Goal: Task Accomplishment & Management: Manage account settings

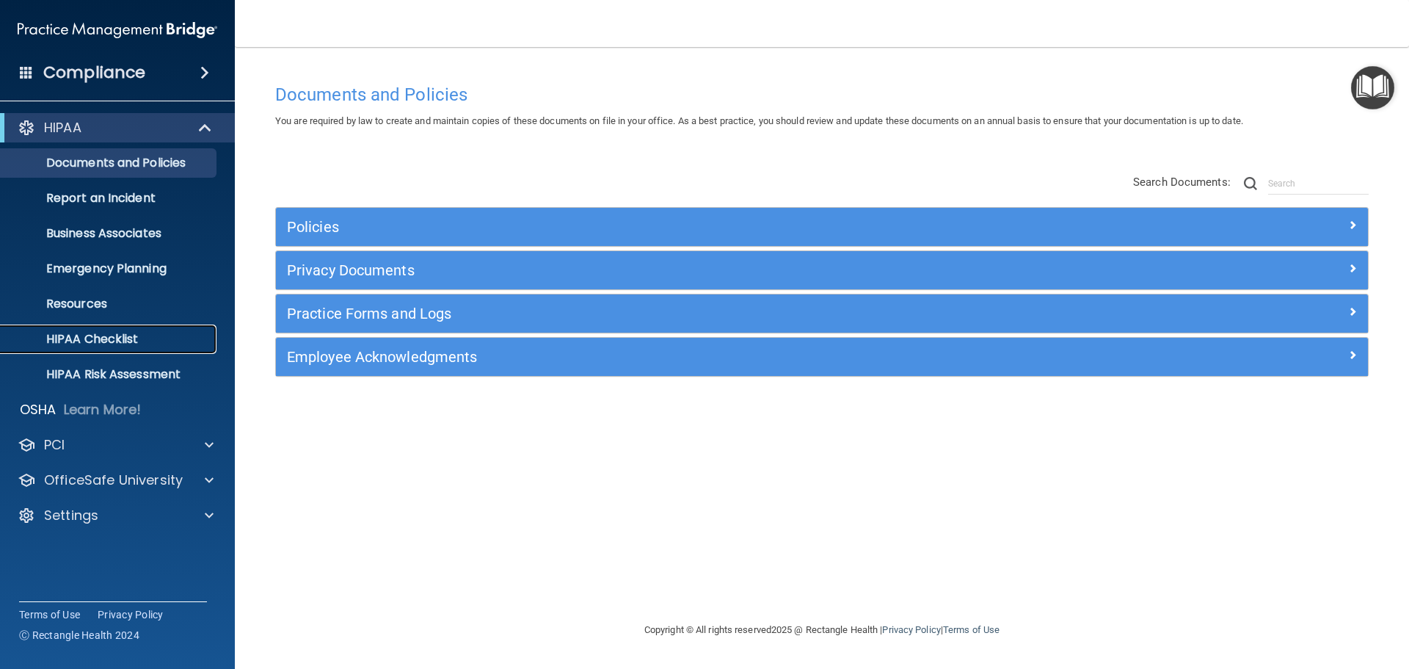
click at [82, 338] on p "HIPAA Checklist" at bounding box center [110, 339] width 200 height 15
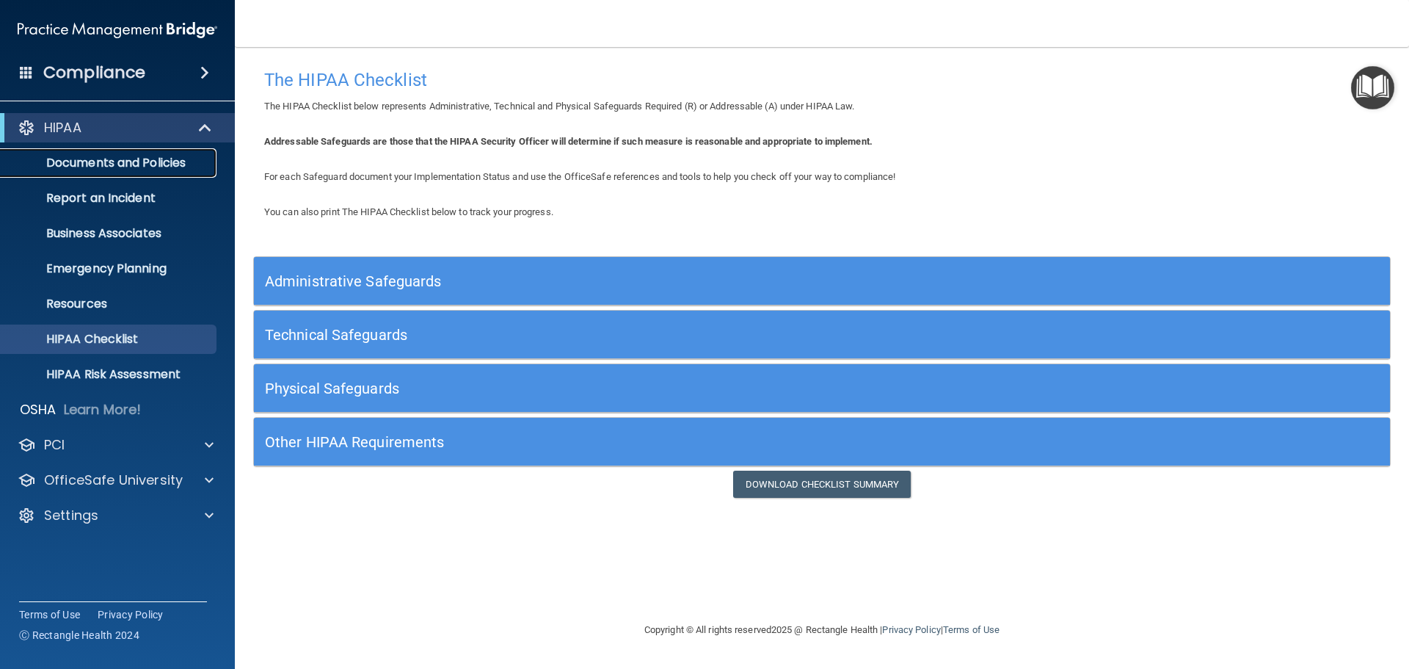
click at [98, 166] on p "Documents and Policies" at bounding box center [110, 163] width 200 height 15
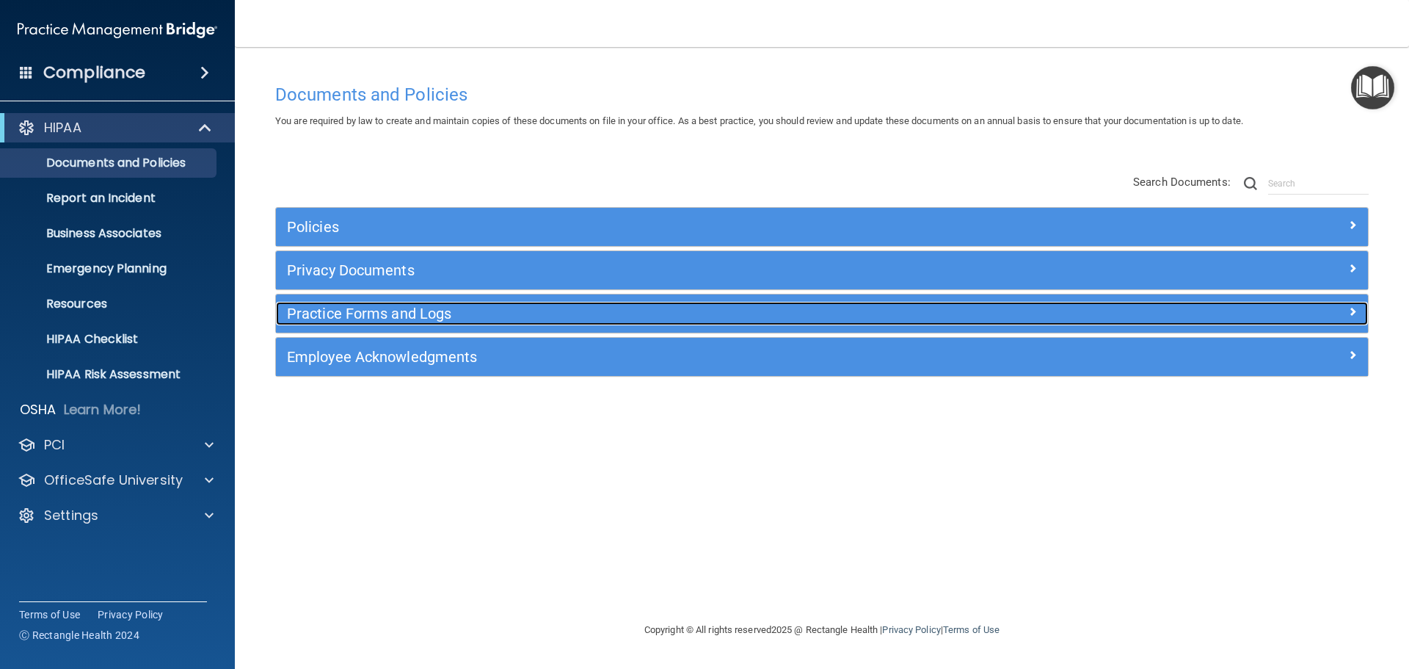
click at [382, 310] on h5 "Practice Forms and Logs" at bounding box center [685, 313] width 797 height 16
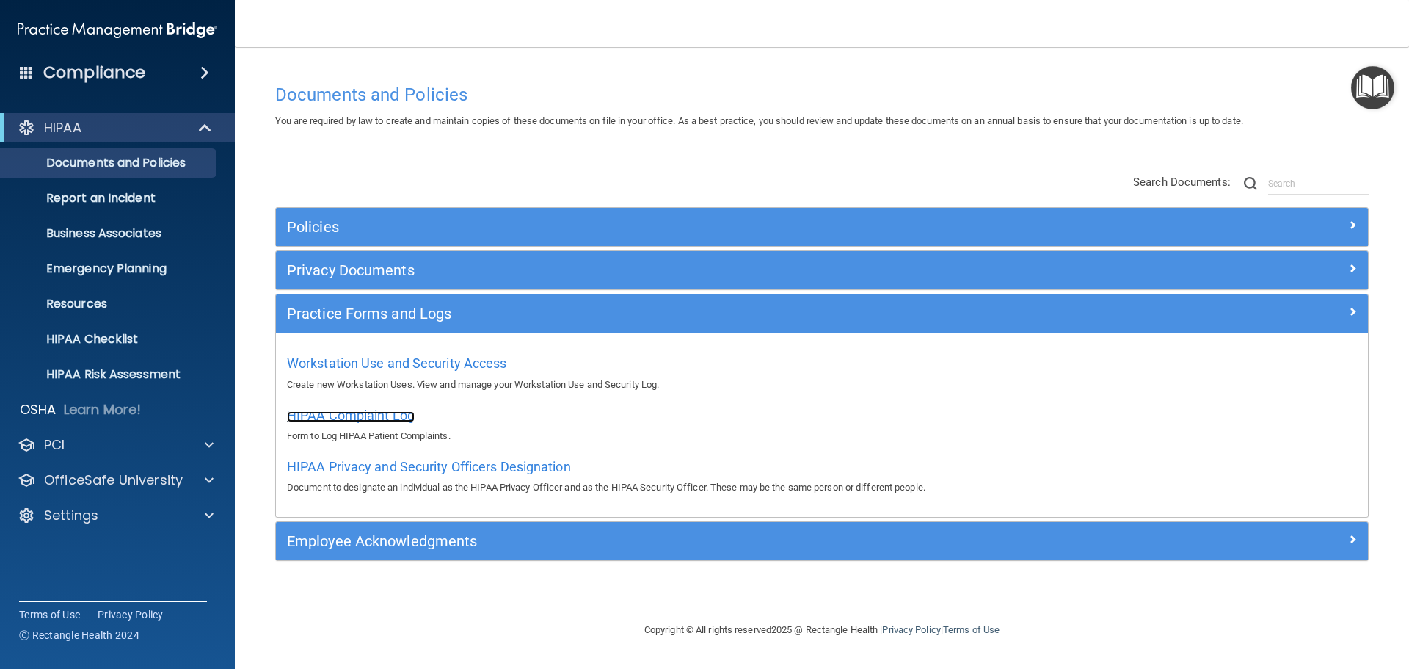
click at [327, 410] on span "HIPAA Complaint Log" at bounding box center [351, 414] width 128 height 15
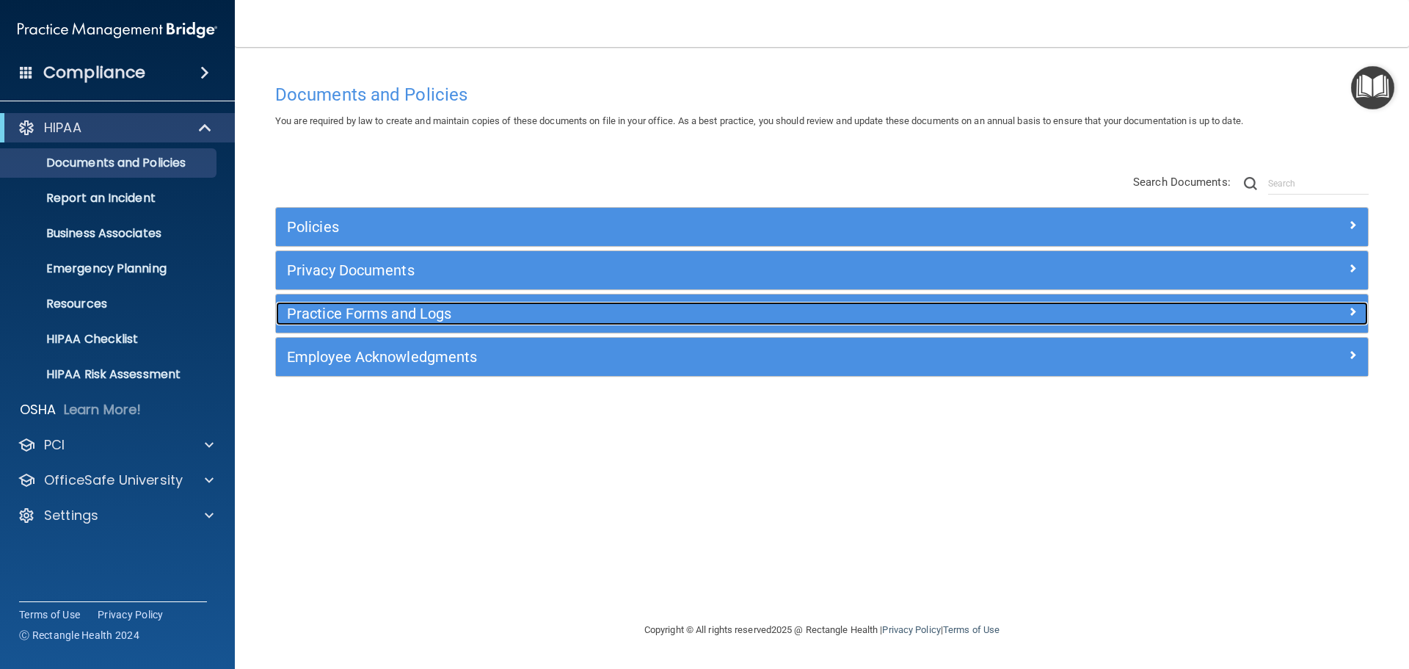
click at [390, 308] on h5 "Practice Forms and Logs" at bounding box center [685, 313] width 797 height 16
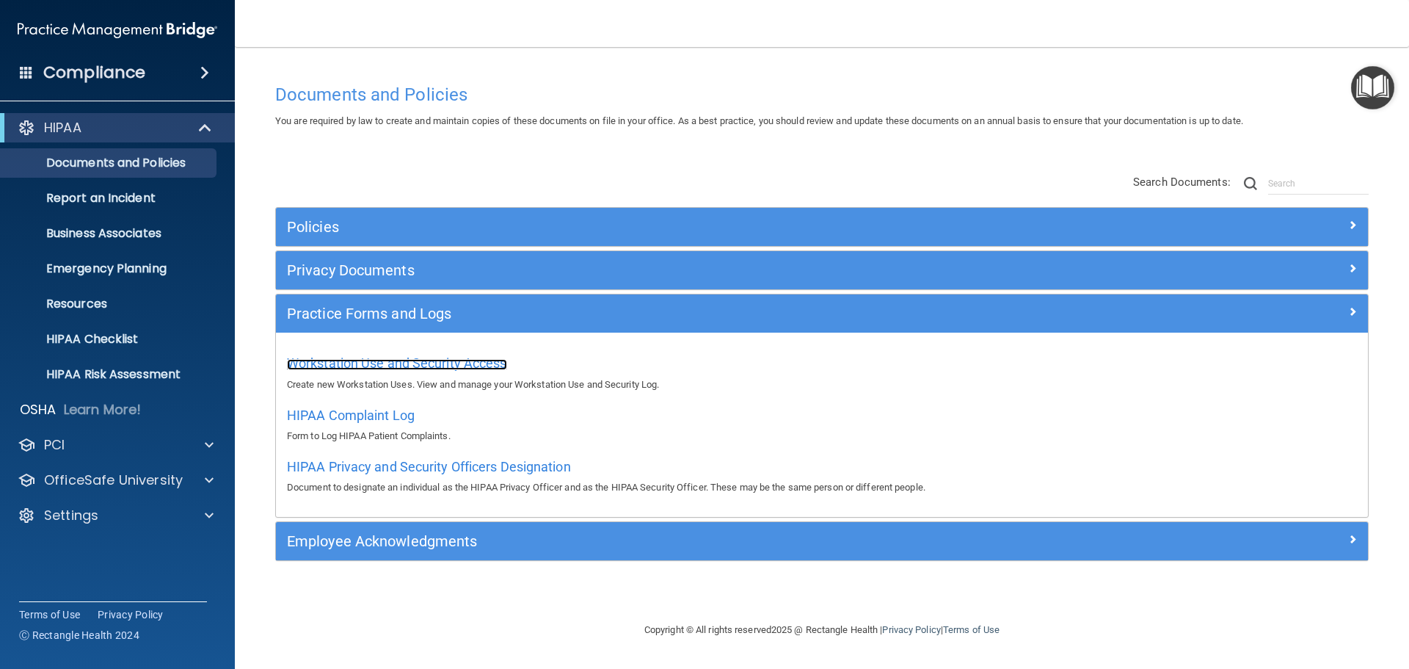
click at [360, 360] on span "Workstation Use and Security Access" at bounding box center [397, 362] width 220 height 15
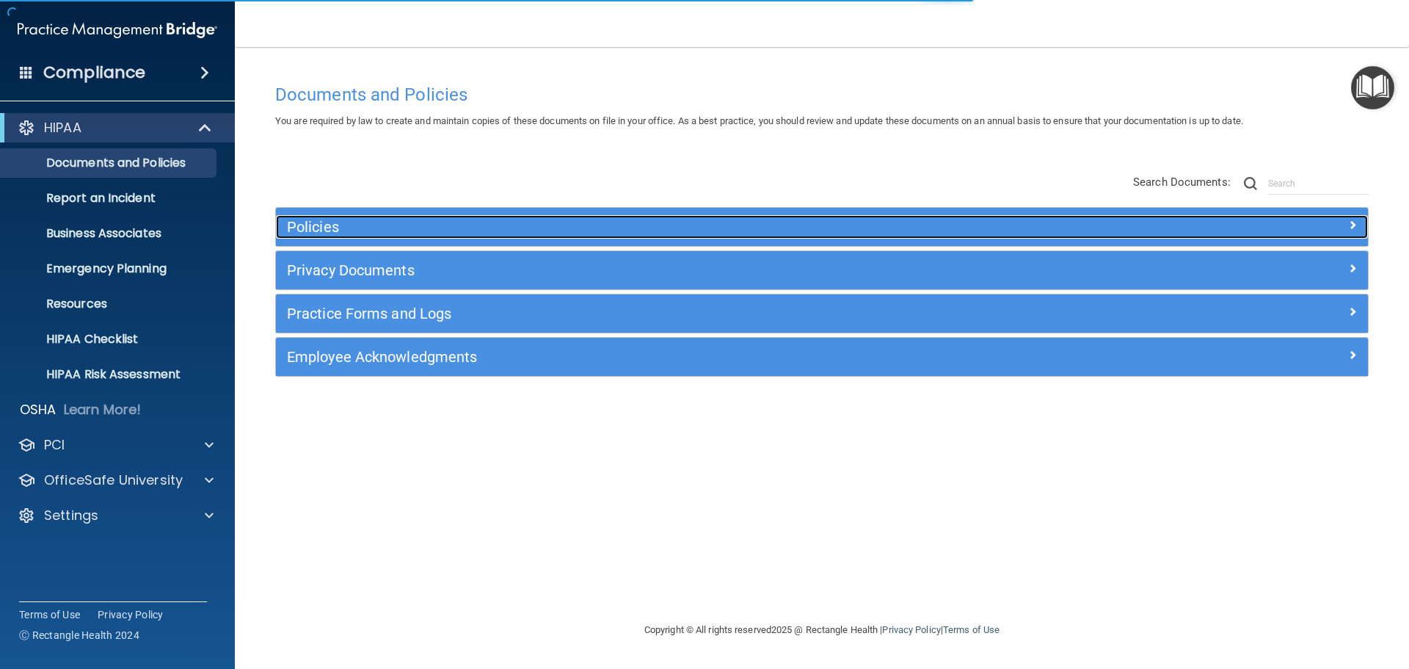
click at [322, 222] on h5 "Policies" at bounding box center [685, 227] width 797 height 16
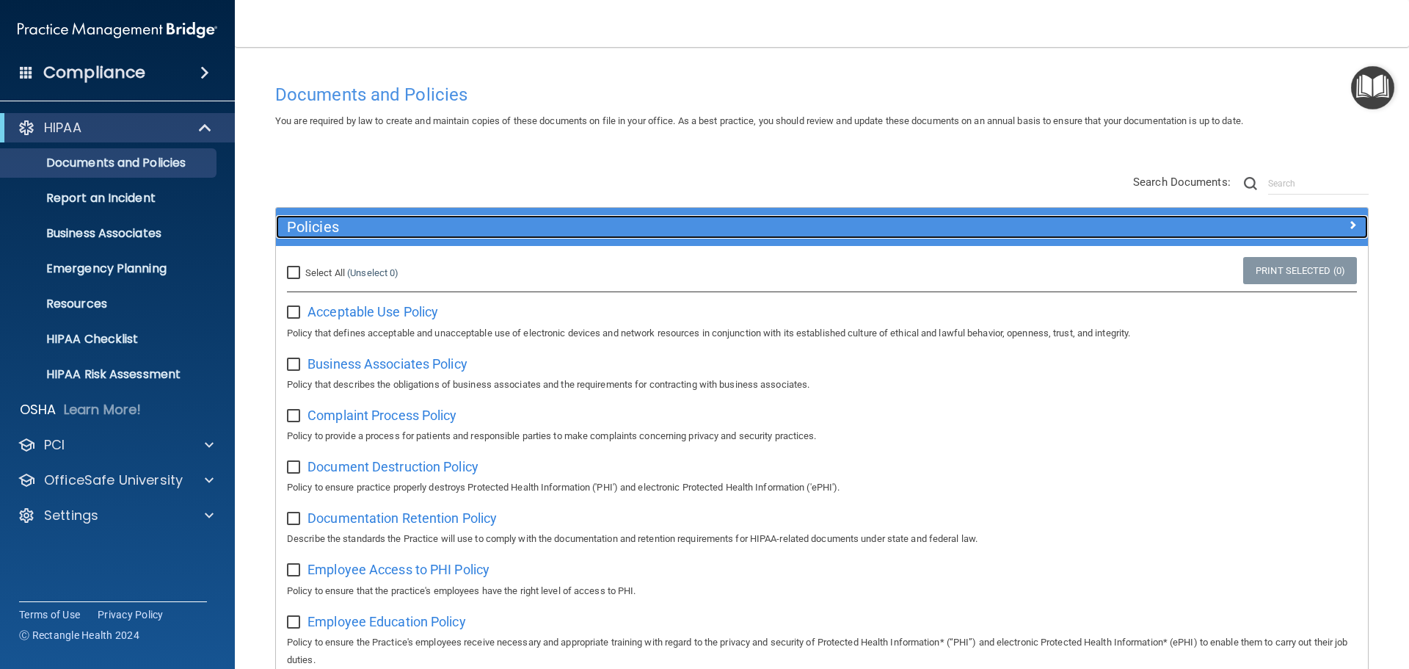
click at [308, 219] on h5 "Policies" at bounding box center [685, 227] width 797 height 16
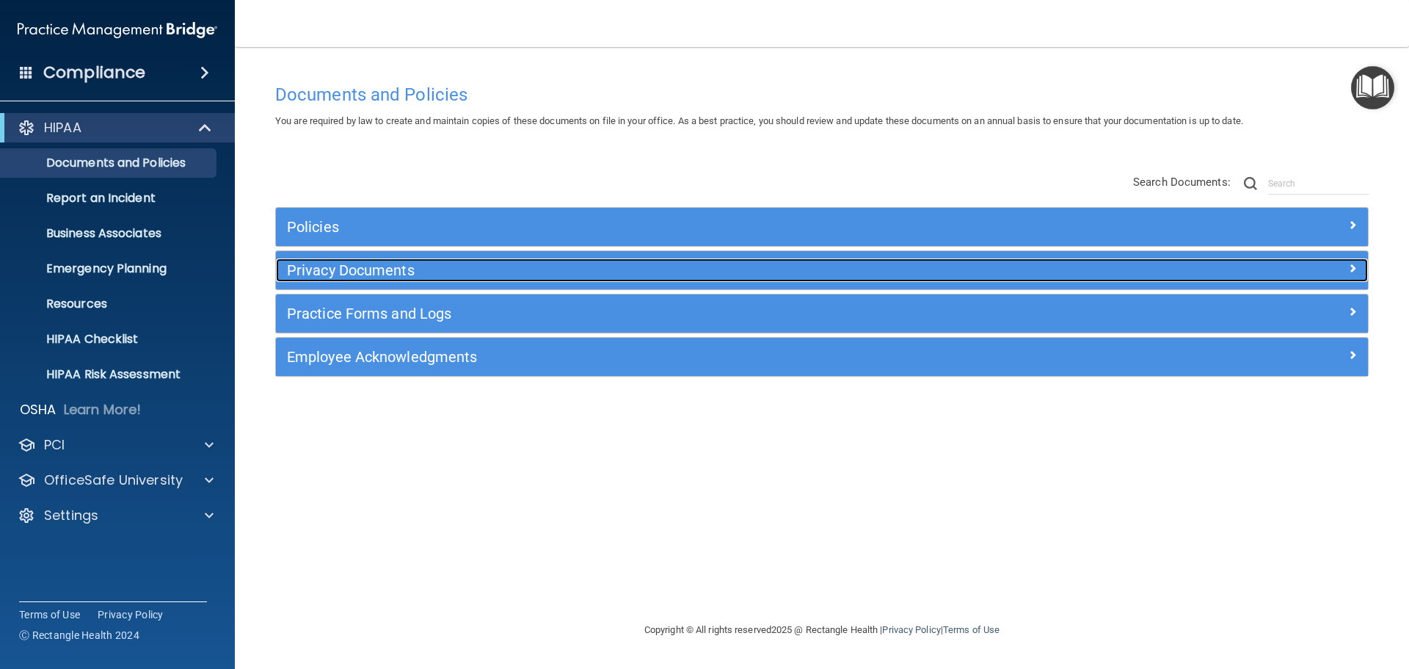
click at [313, 279] on div "Privacy Documents" at bounding box center [685, 269] width 819 height 23
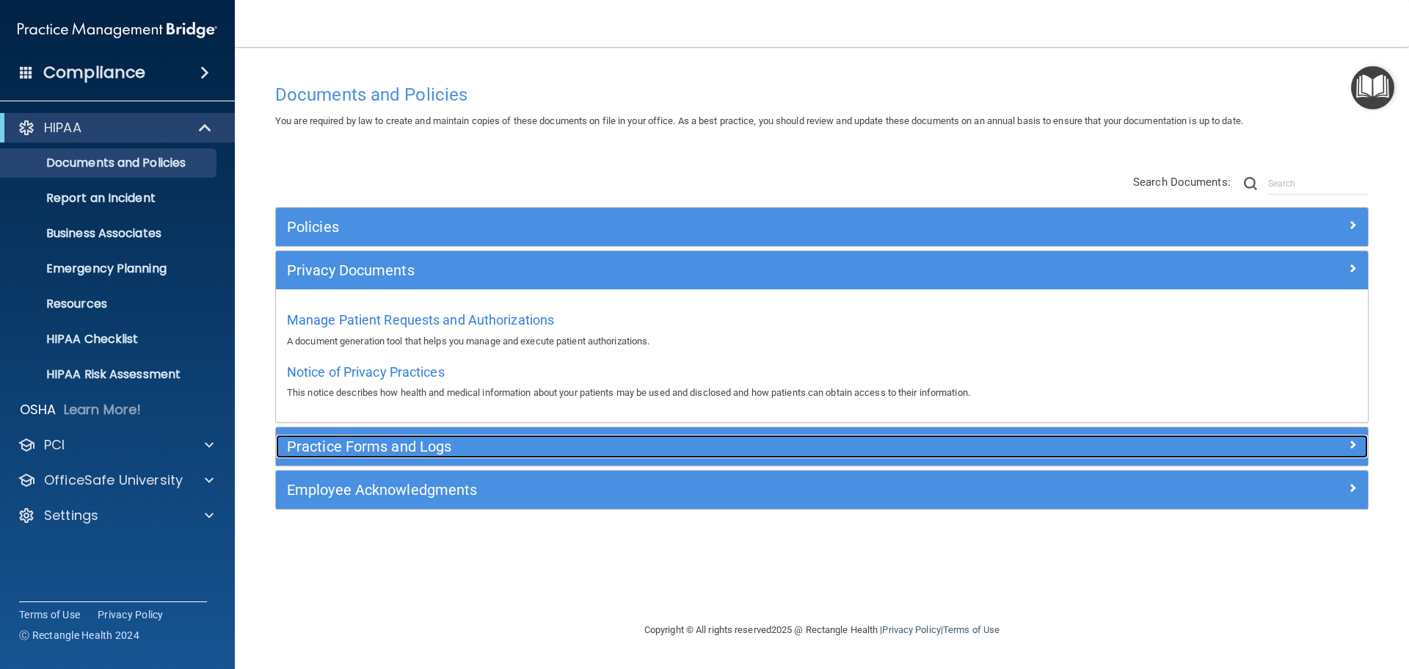
click at [355, 445] on h5 "Practice Forms and Logs" at bounding box center [685, 446] width 797 height 16
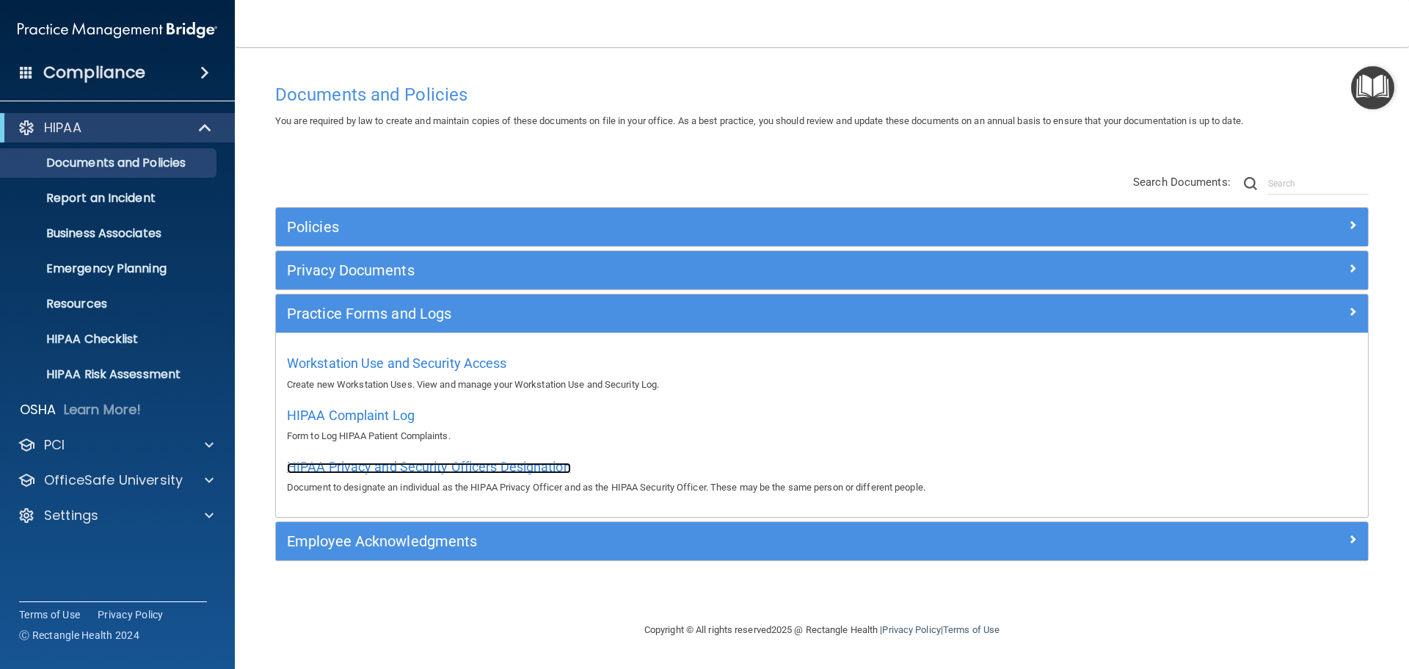
click at [360, 461] on span "HIPAA Privacy and Security Officers Designation" at bounding box center [429, 466] width 284 height 15
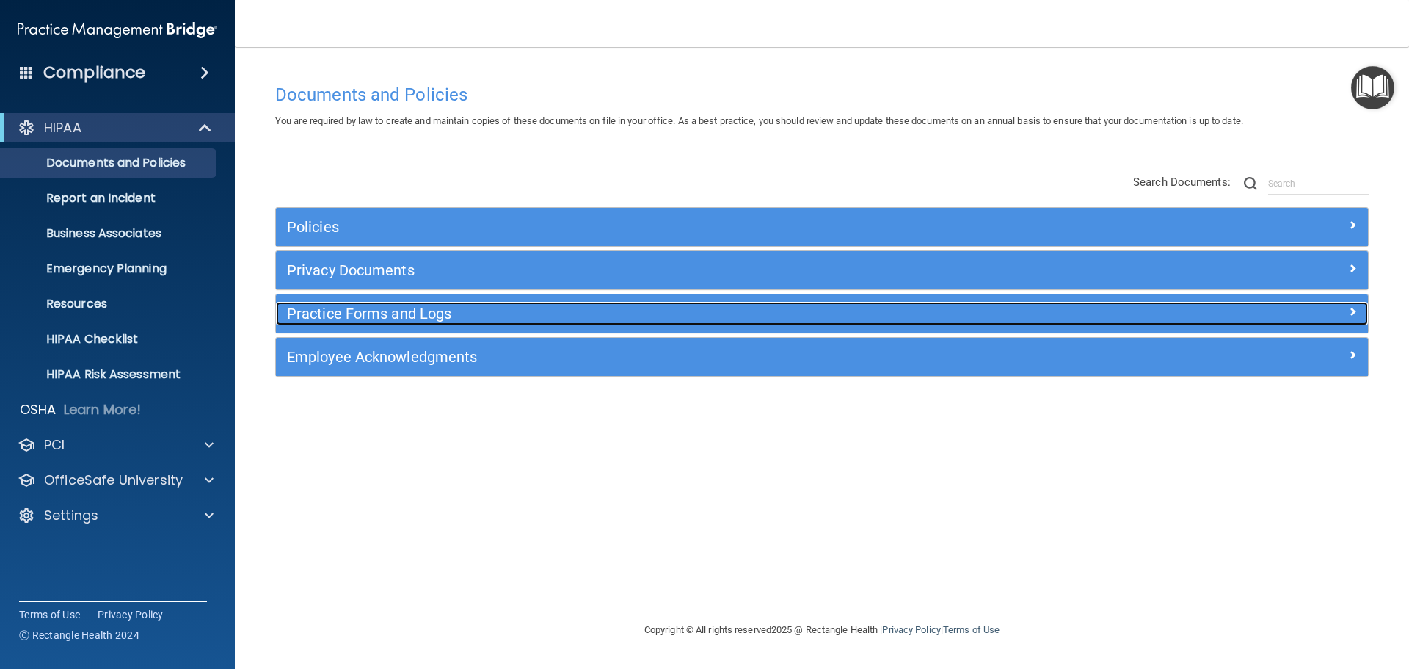
click at [421, 319] on h5 "Practice Forms and Logs" at bounding box center [685, 313] width 797 height 16
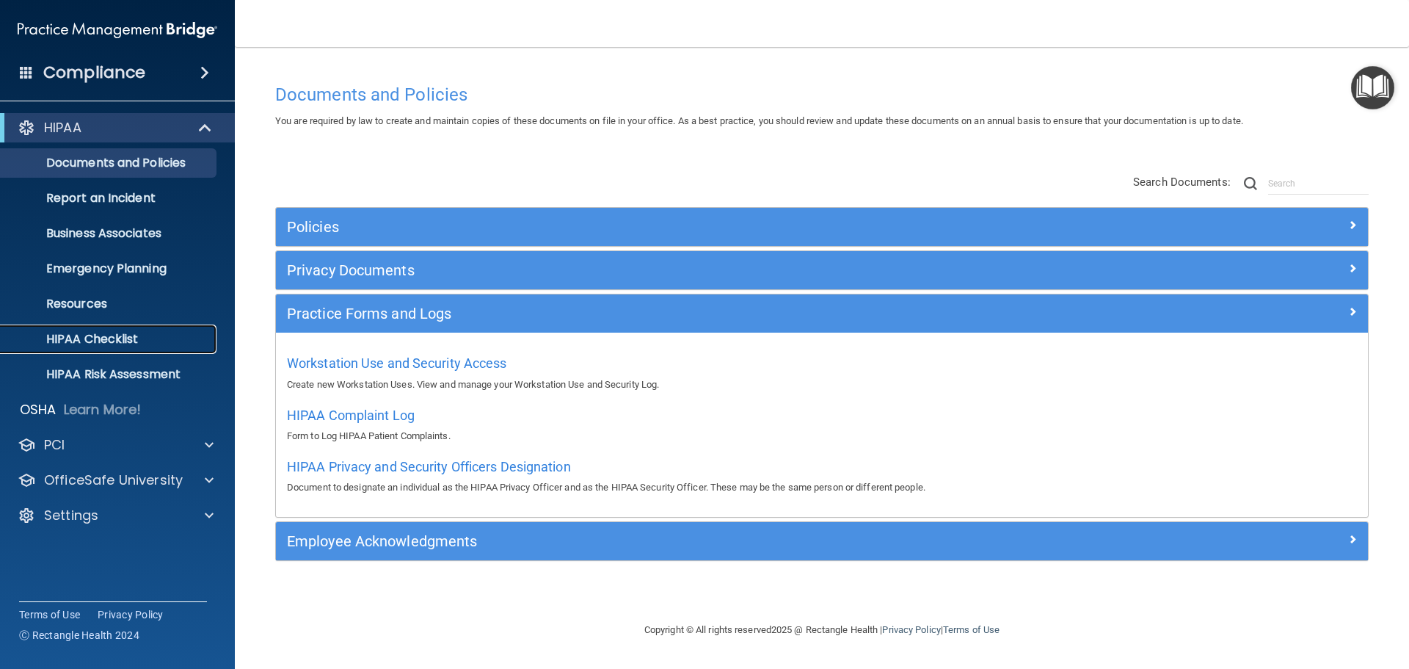
click at [100, 336] on p "HIPAA Checklist" at bounding box center [110, 339] width 200 height 15
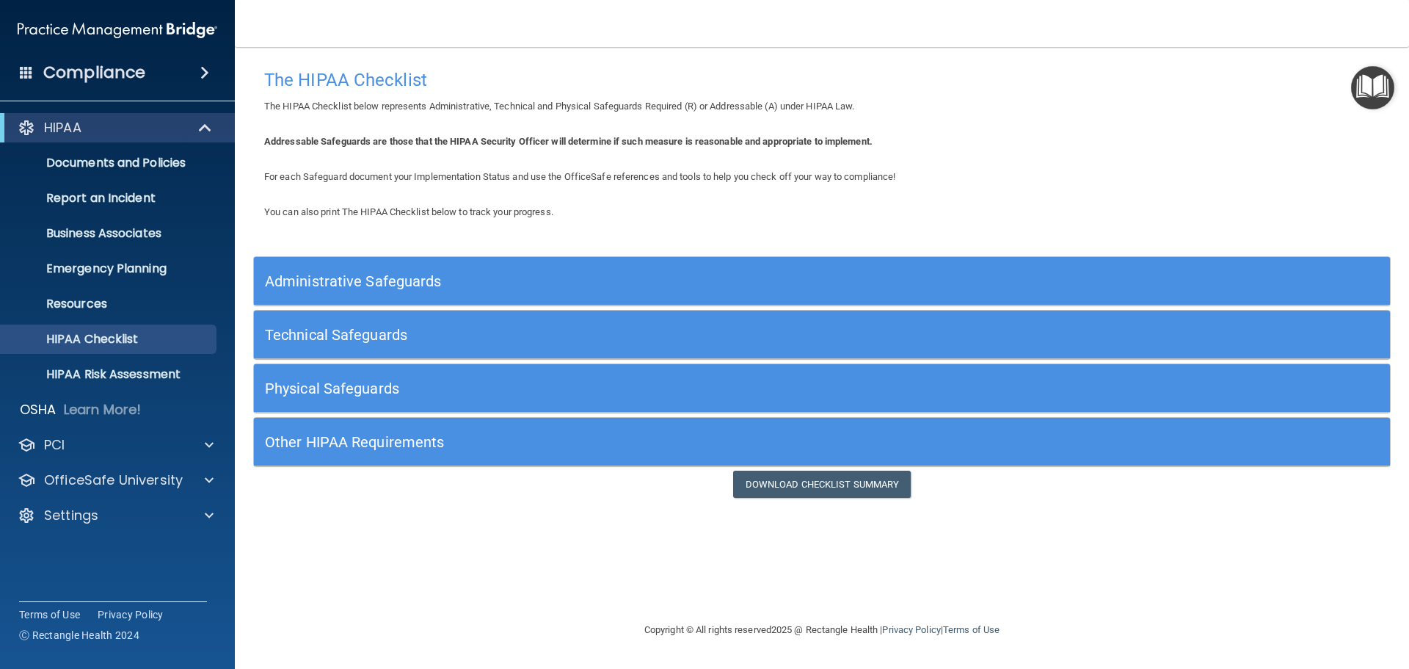
click at [70, 117] on div "HIPAA" at bounding box center [117, 127] width 235 height 29
click at [33, 68] on div "Compliance" at bounding box center [117, 73] width 235 height 32
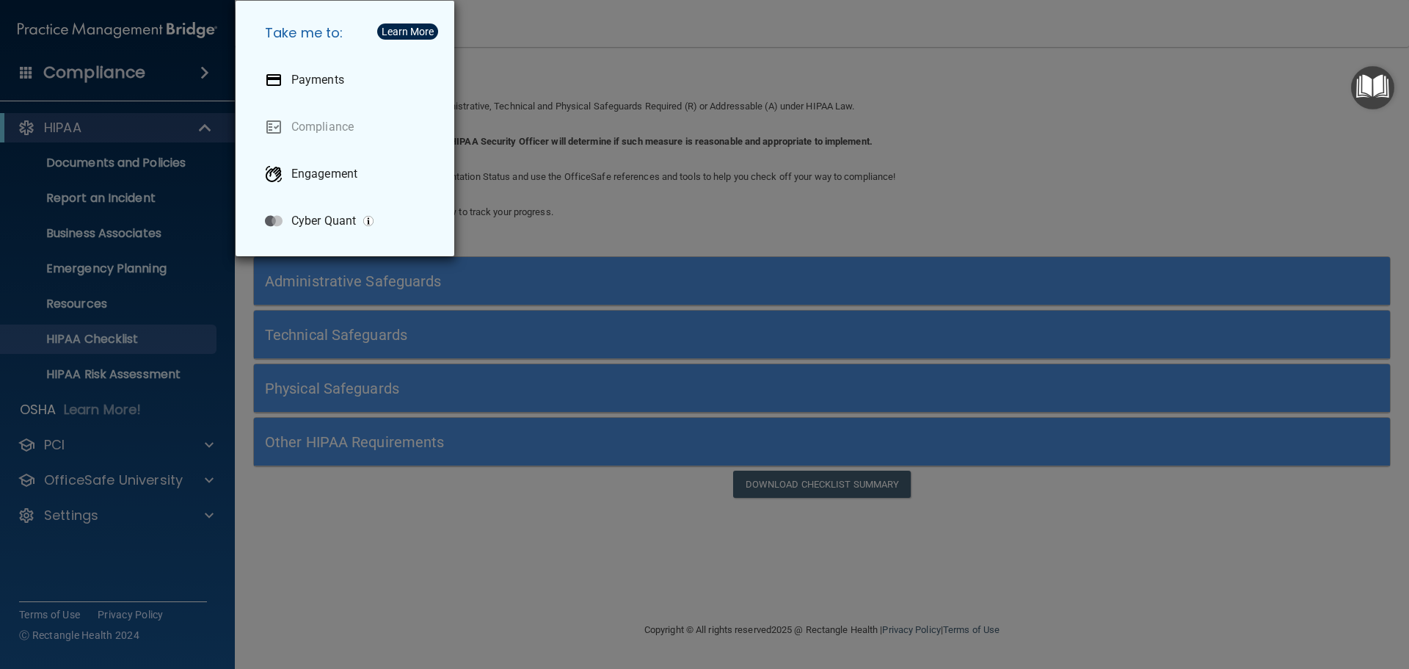
click at [33, 68] on div "Take me to: Payments Compliance Engagement Cyber Quant" at bounding box center [704, 334] width 1409 height 669
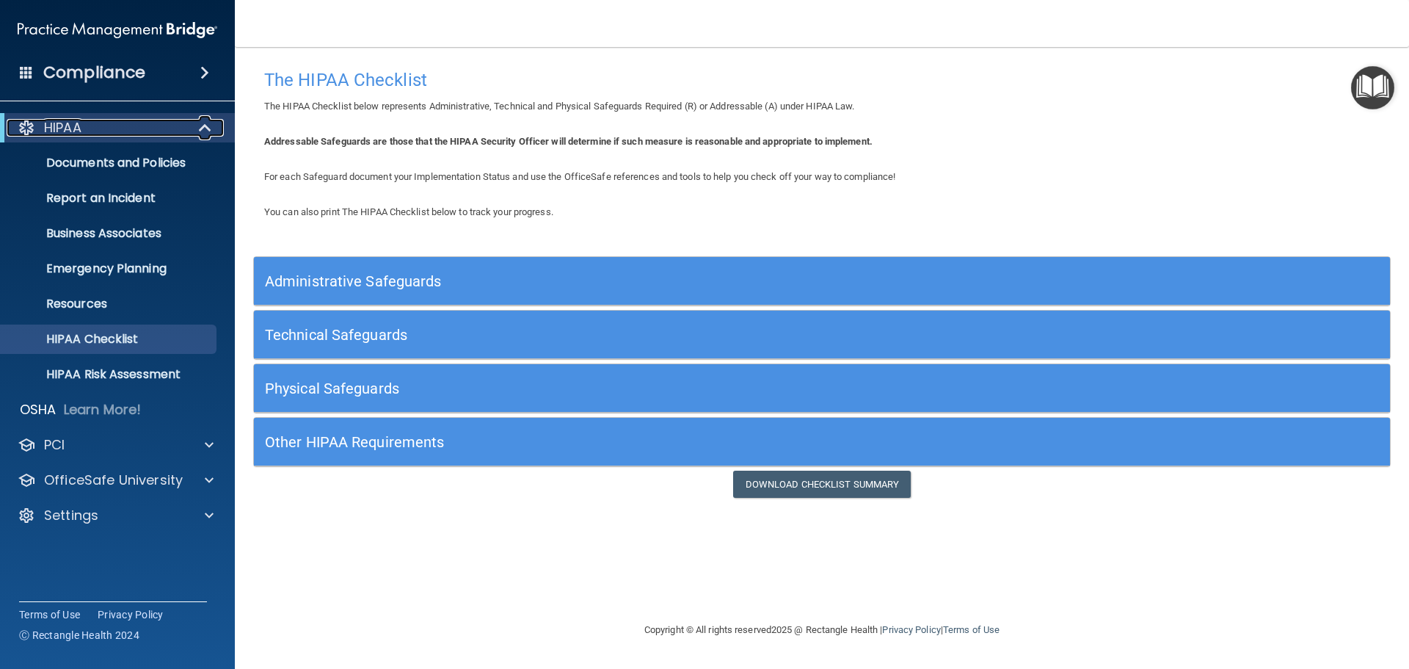
click at [109, 131] on div "HIPAA" at bounding box center [97, 128] width 181 height 18
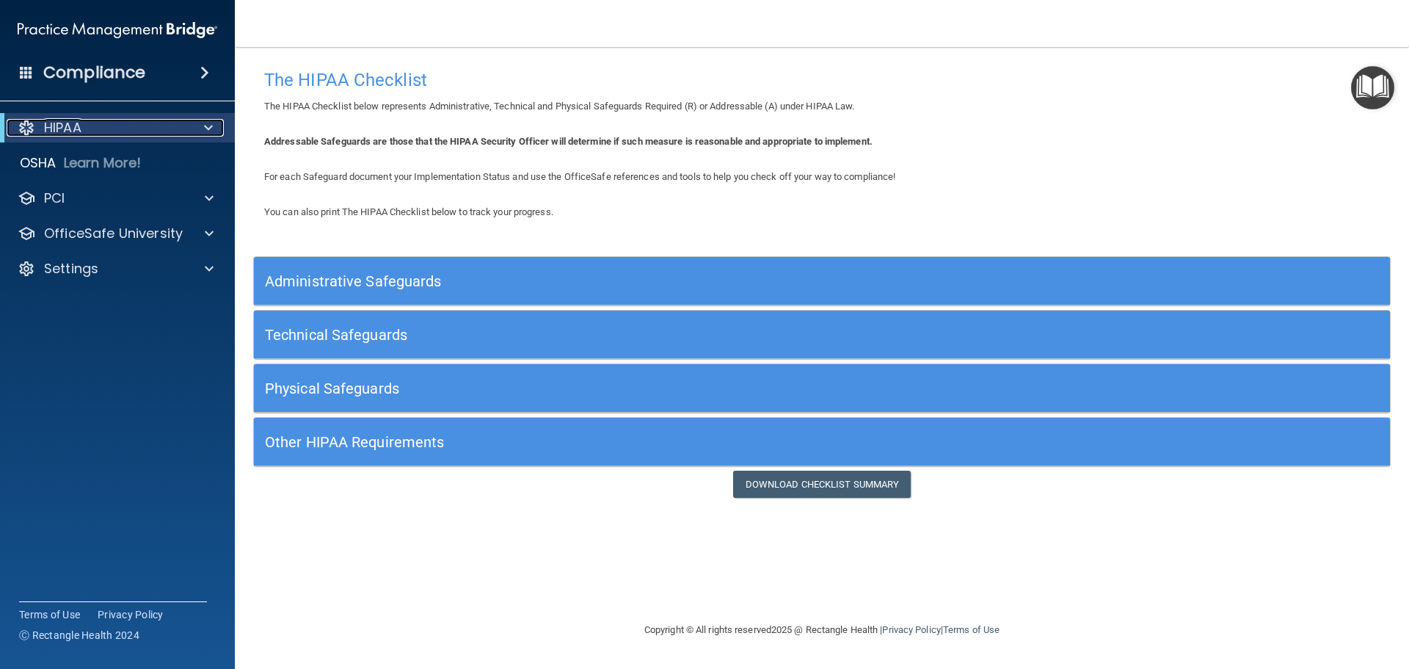
click at [109, 131] on div "HIPAA" at bounding box center [97, 128] width 181 height 18
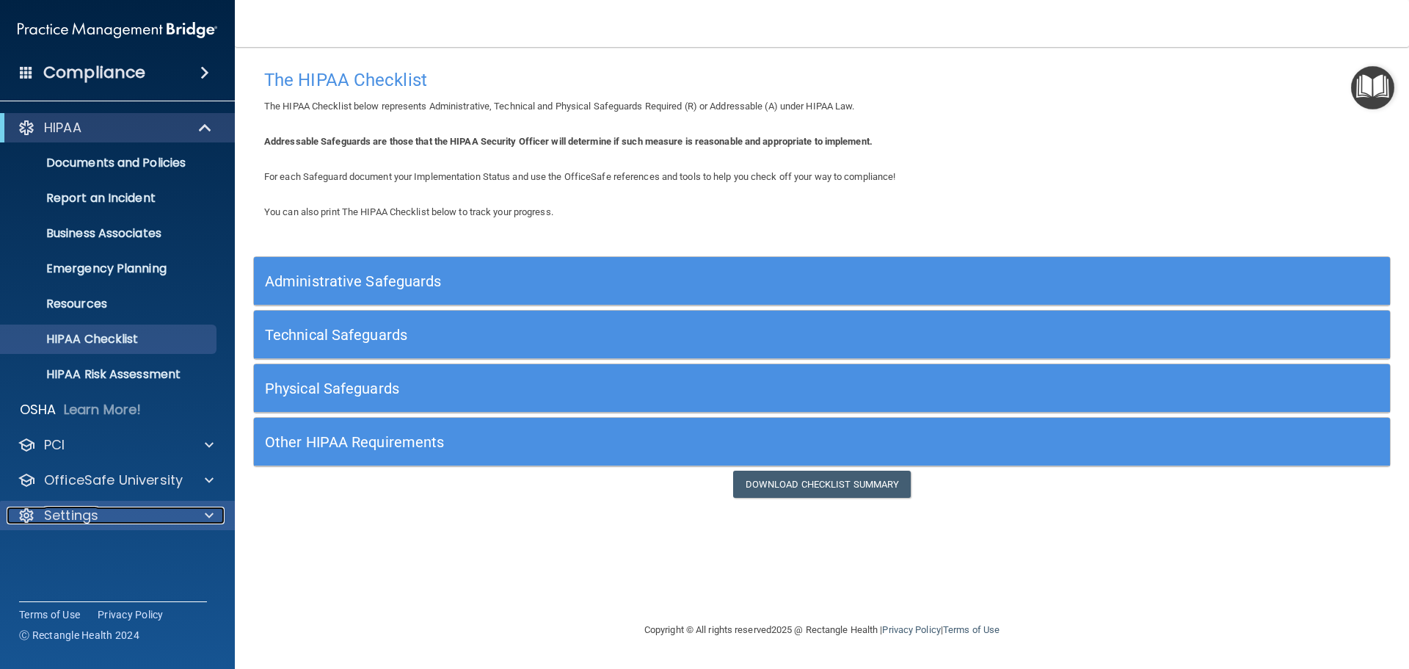
click at [77, 523] on p "Settings" at bounding box center [71, 515] width 54 height 18
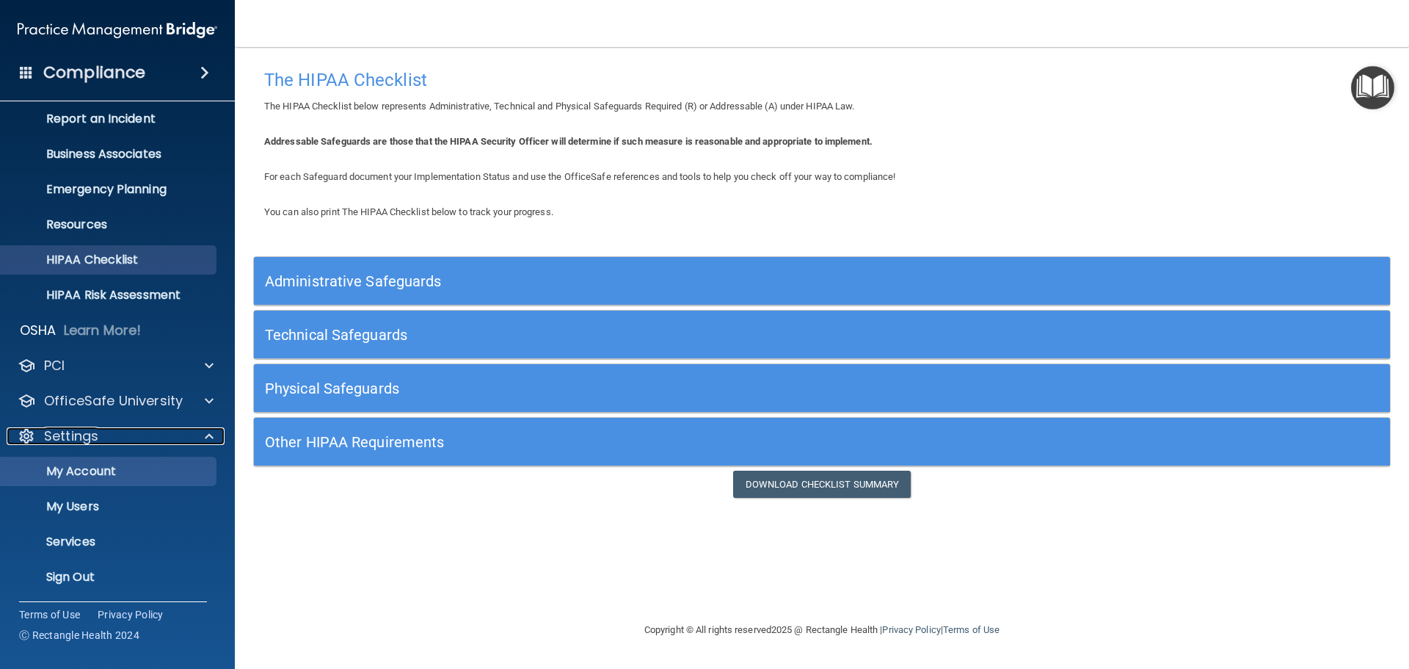
scroll to position [81, 0]
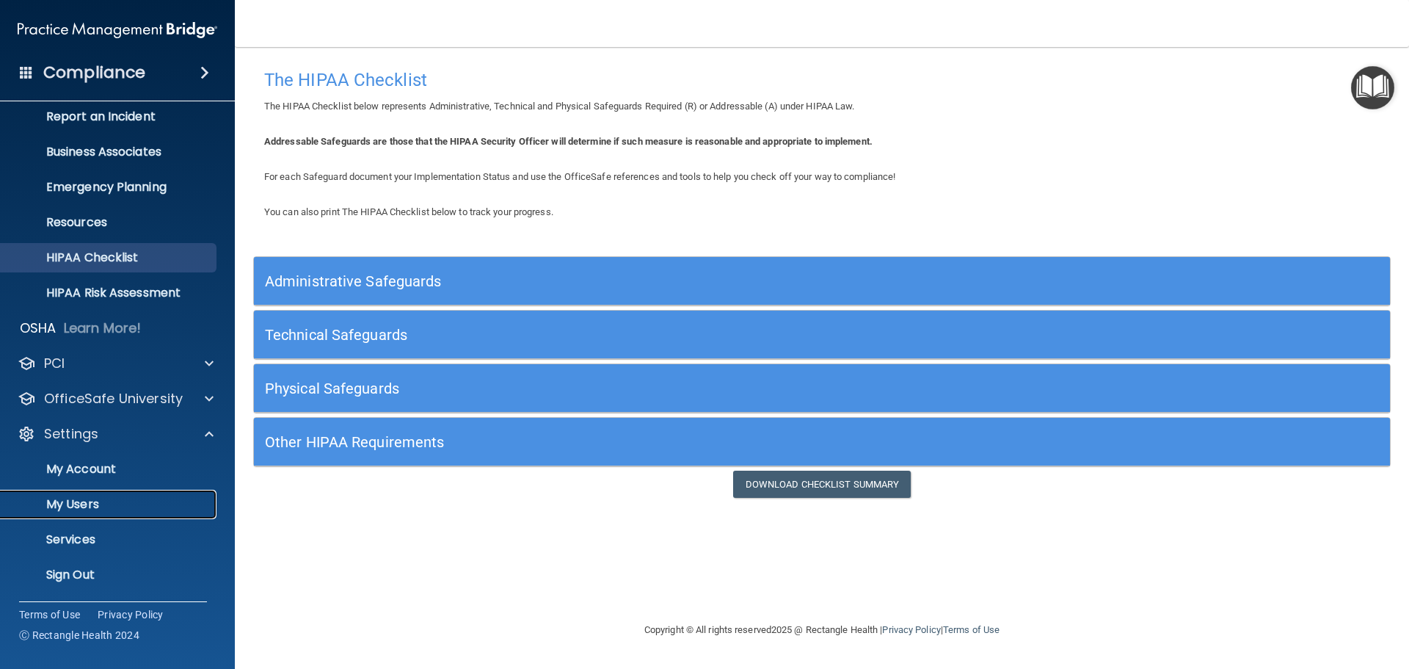
click at [81, 508] on p "My Users" at bounding box center [110, 504] width 200 height 15
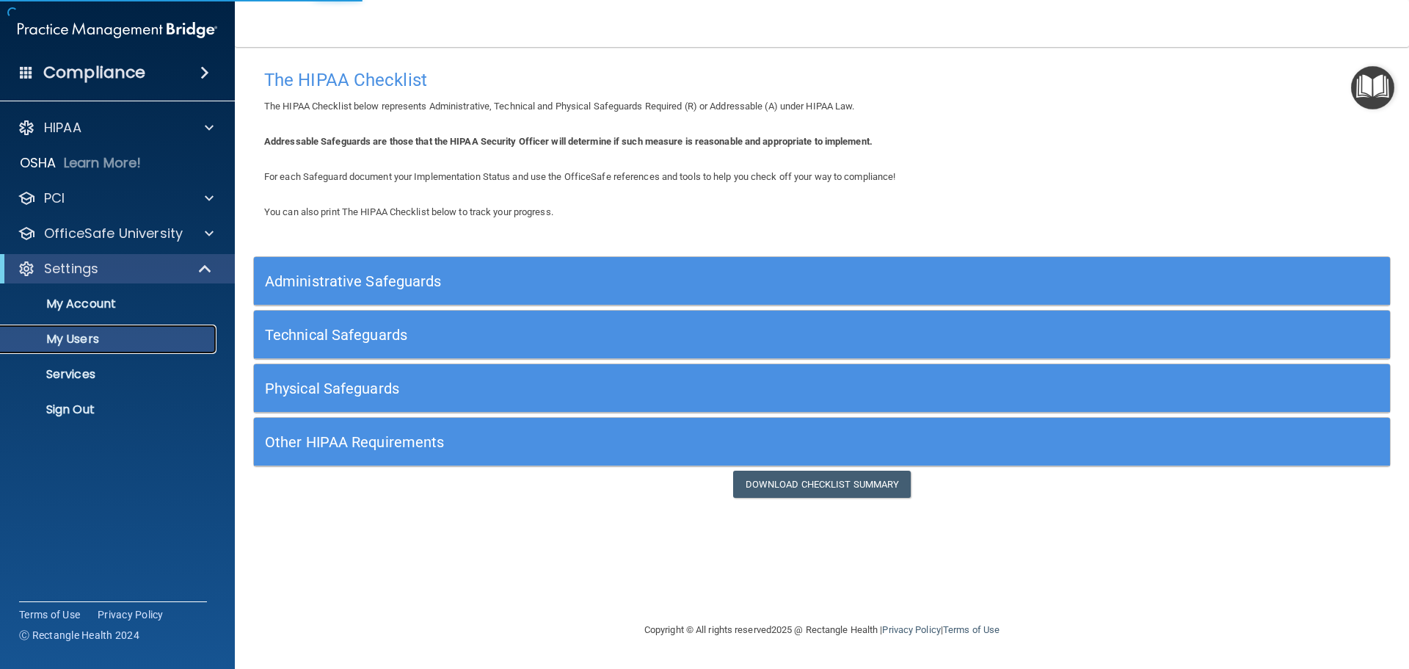
select select "20"
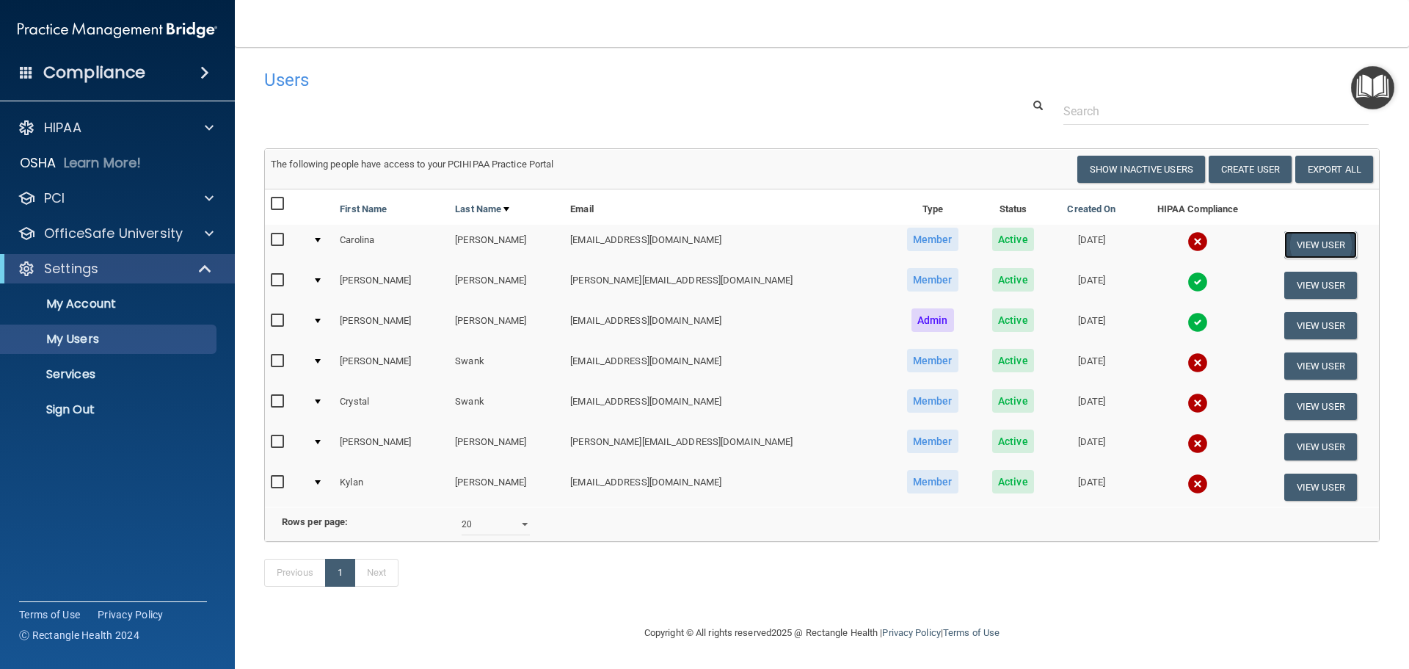
click at [1296, 250] on button "View User" at bounding box center [1321, 244] width 73 height 27
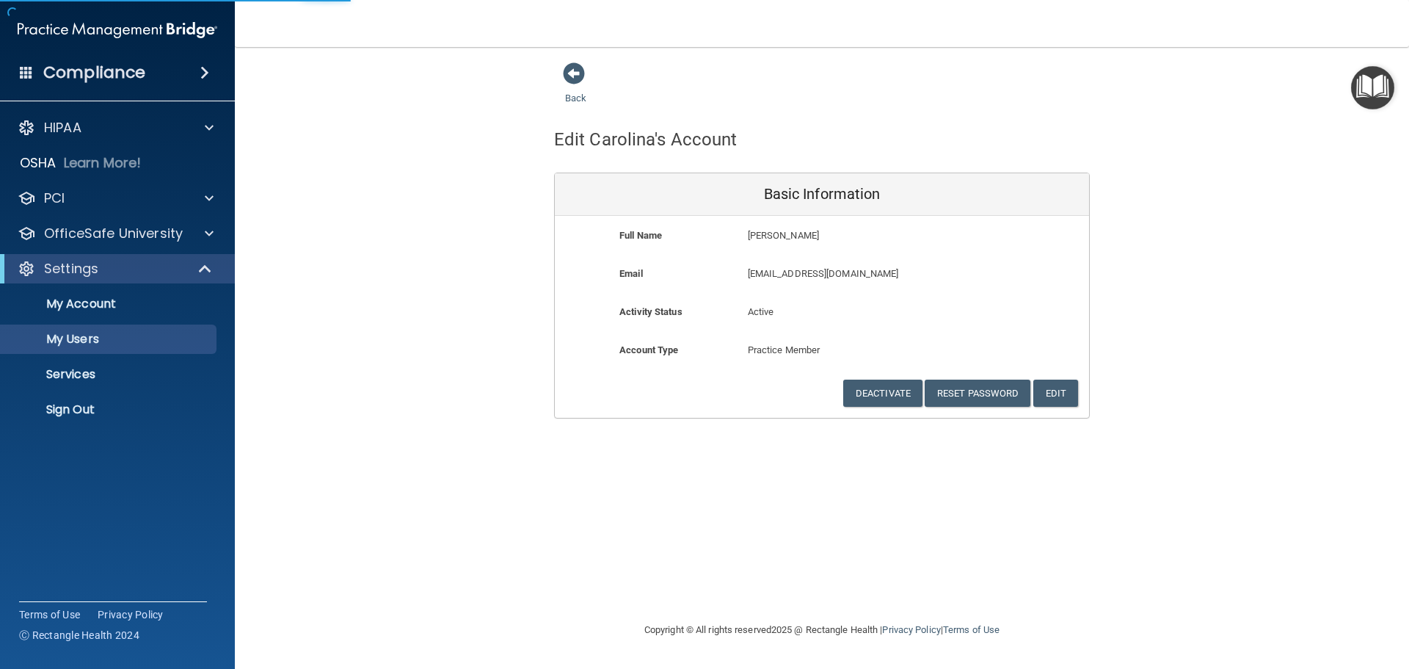
select select "20"
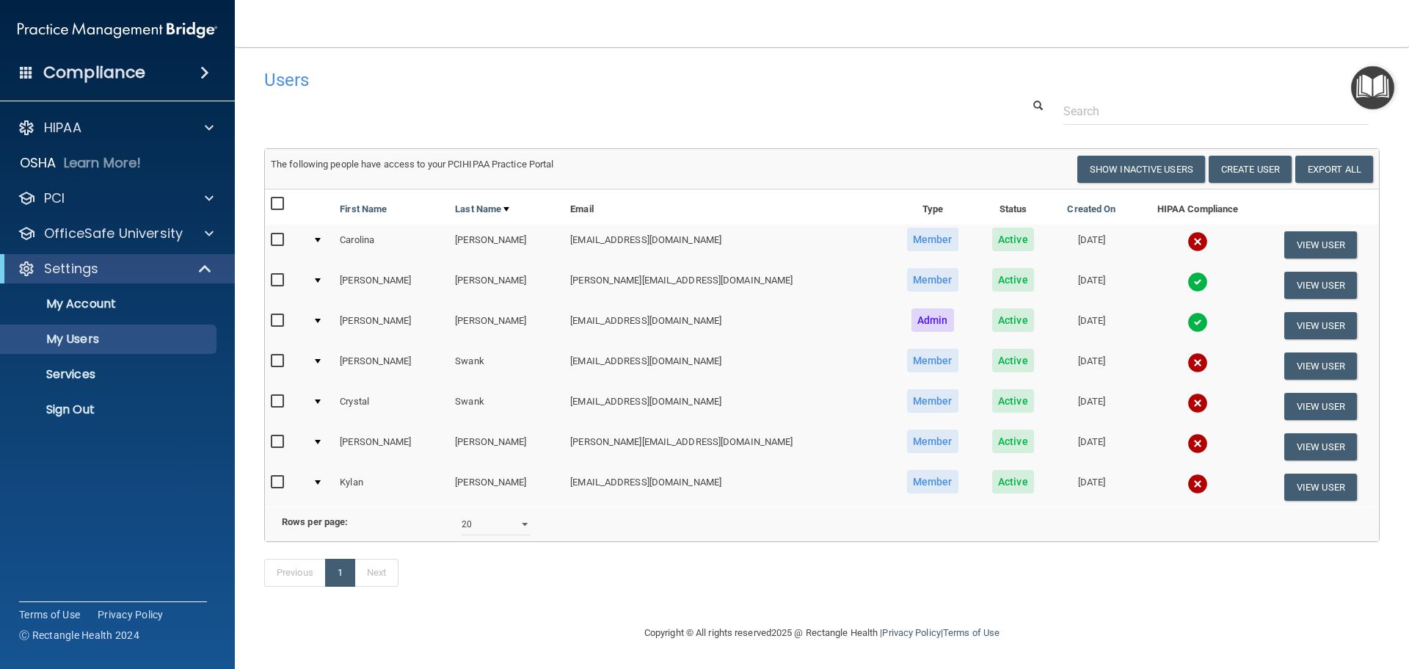
click at [277, 240] on input "checkbox" at bounding box center [279, 240] width 17 height 12
checkbox input "true"
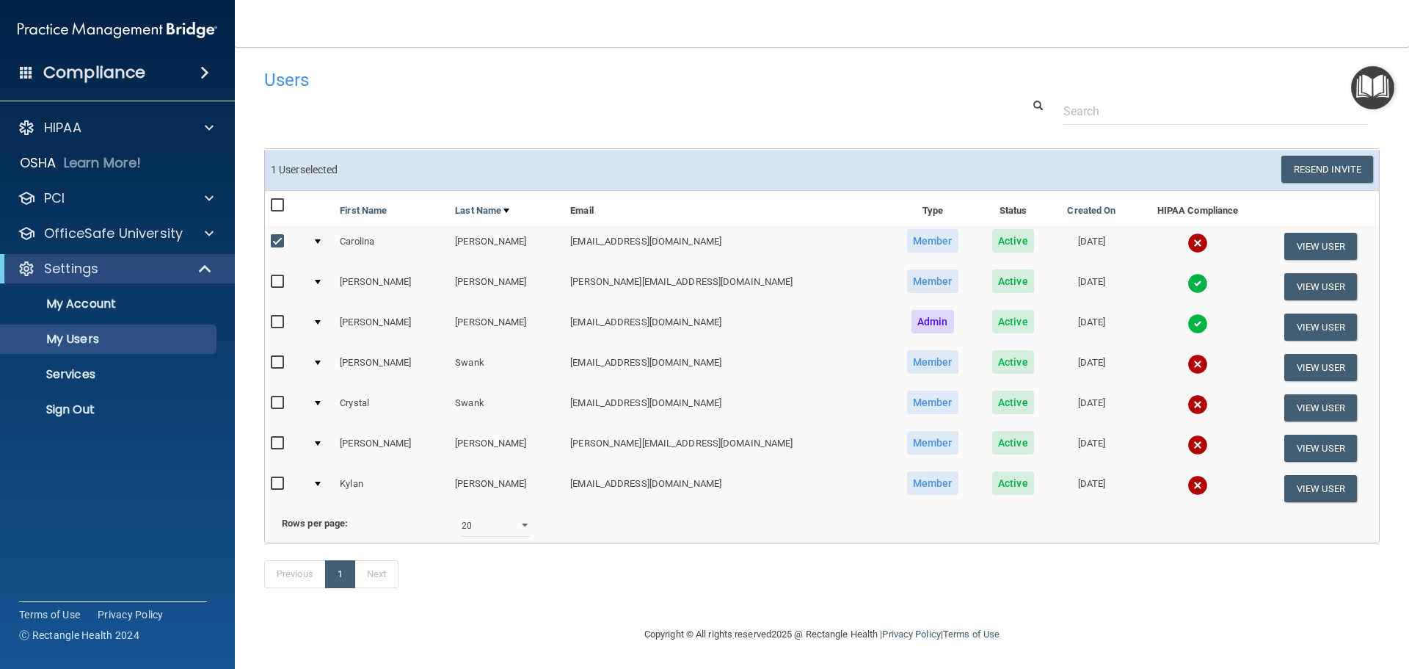
click at [283, 363] on input "checkbox" at bounding box center [279, 363] width 17 height 12
checkbox input "true"
click at [280, 399] on input "checkbox" at bounding box center [279, 403] width 17 height 12
checkbox input "true"
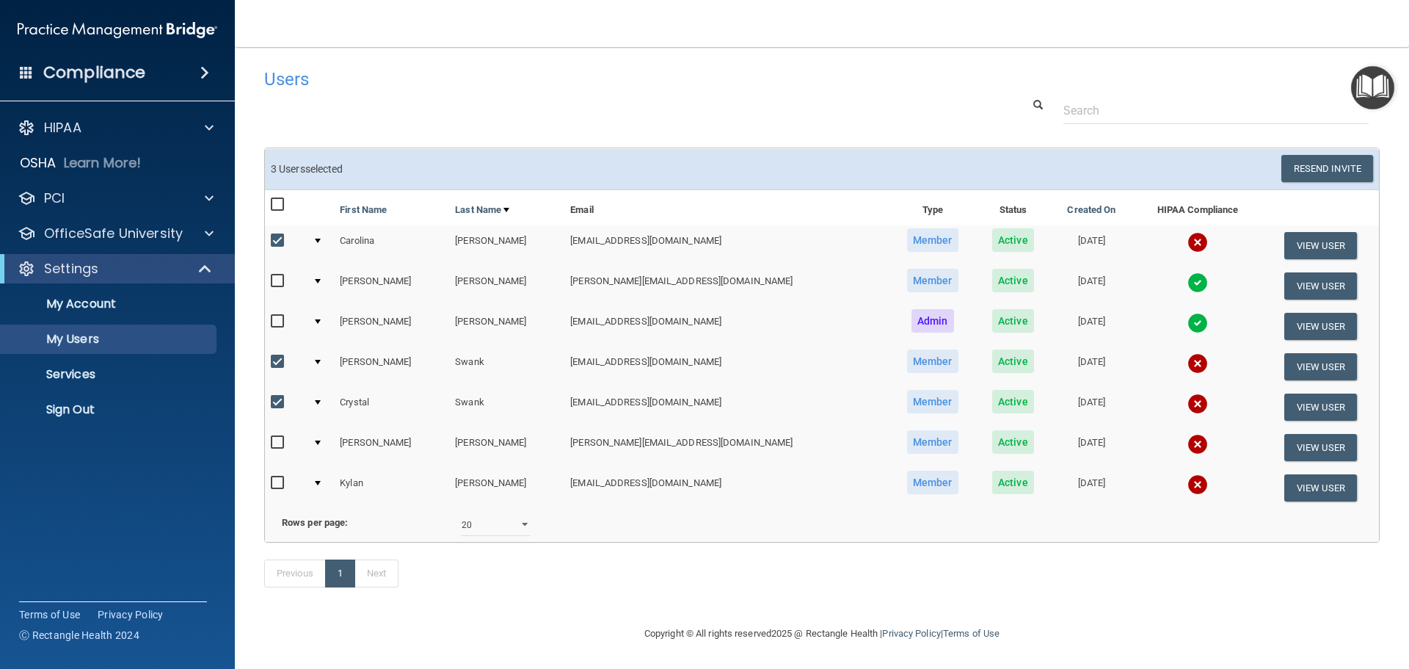
click at [274, 477] on input "checkbox" at bounding box center [279, 483] width 17 height 12
checkbox input "true"
click at [1285, 313] on button "View User" at bounding box center [1321, 326] width 73 height 27
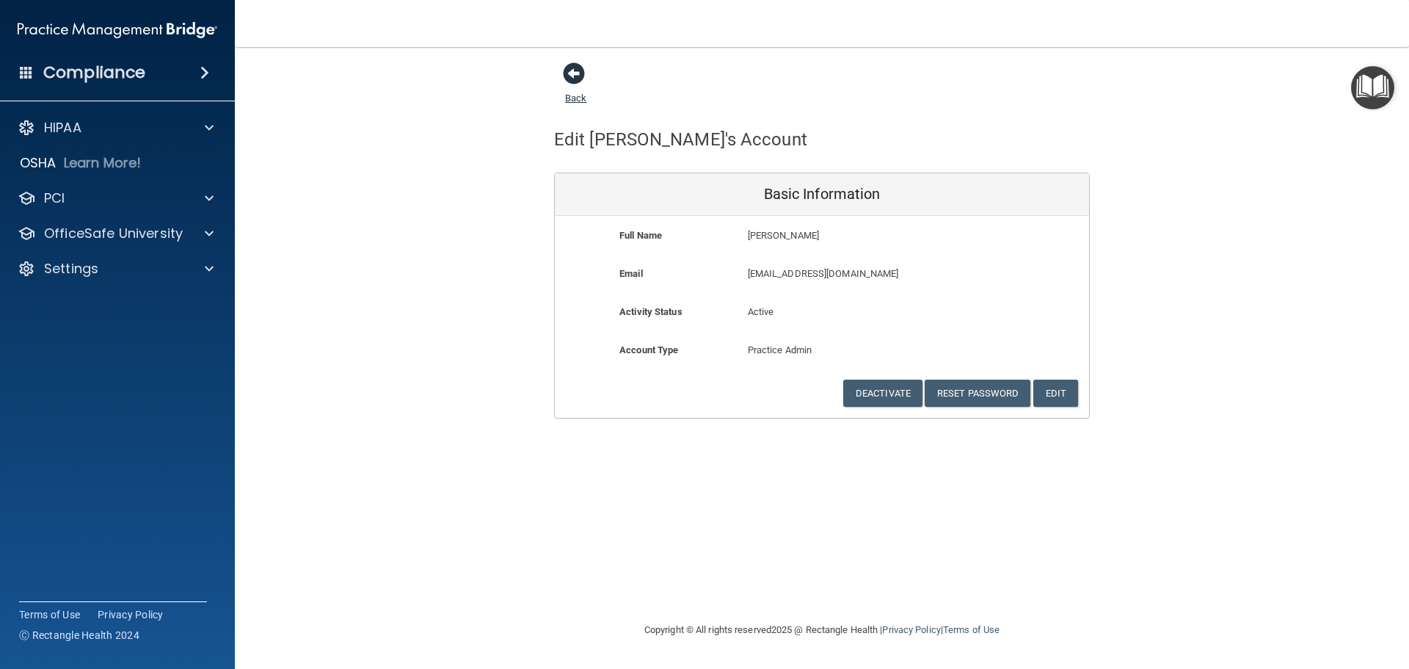
click at [581, 82] on span at bounding box center [574, 73] width 22 height 22
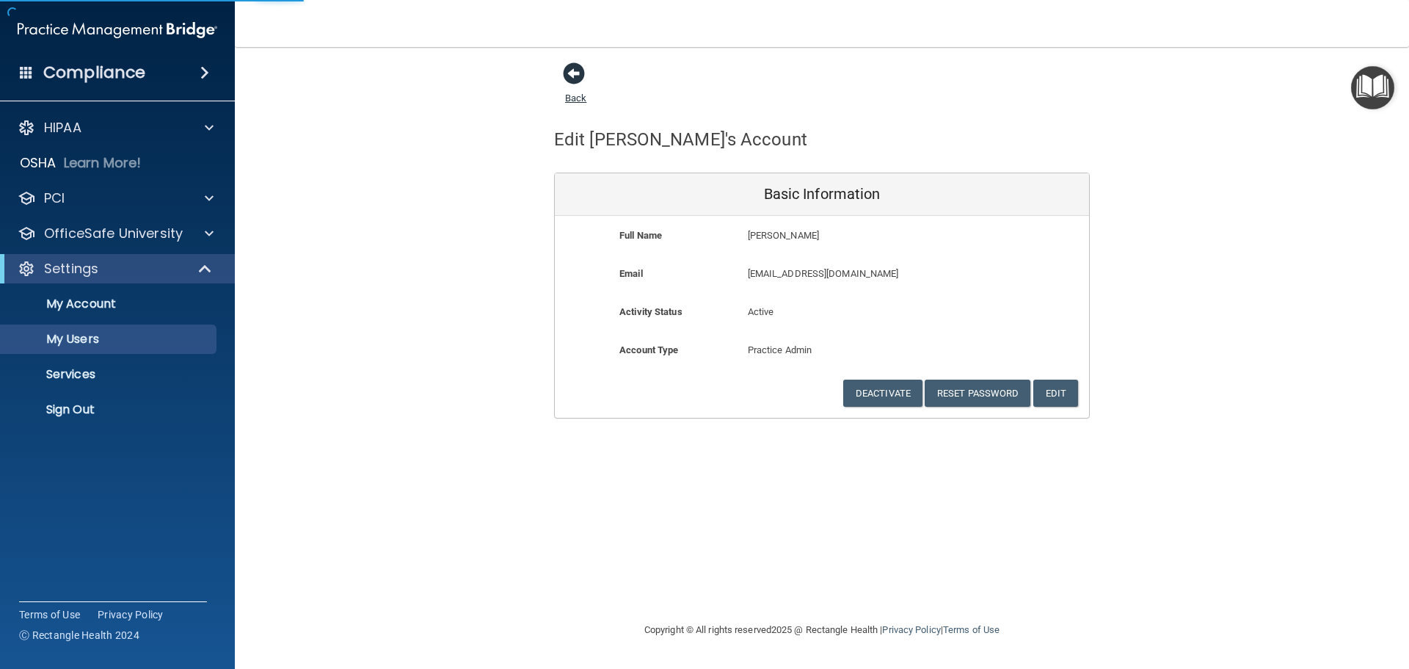
select select "20"
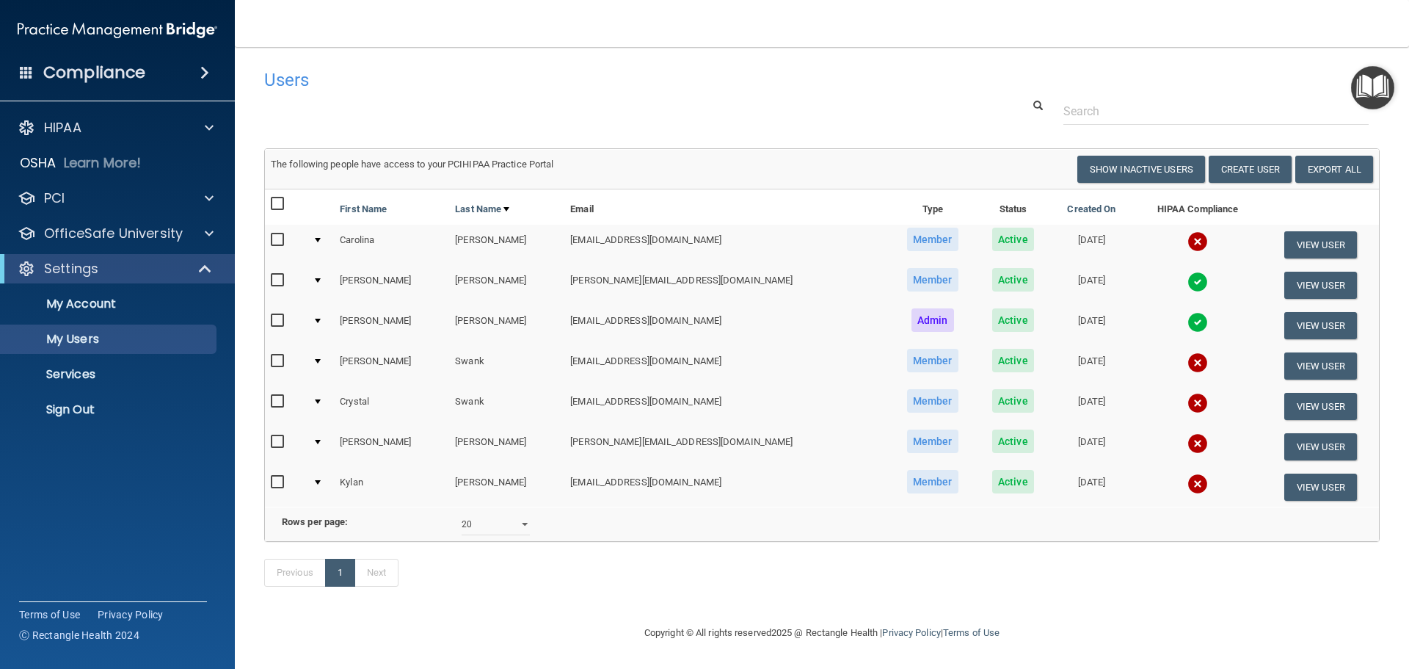
click at [281, 241] on input "checkbox" at bounding box center [279, 240] width 17 height 12
checkbox input "true"
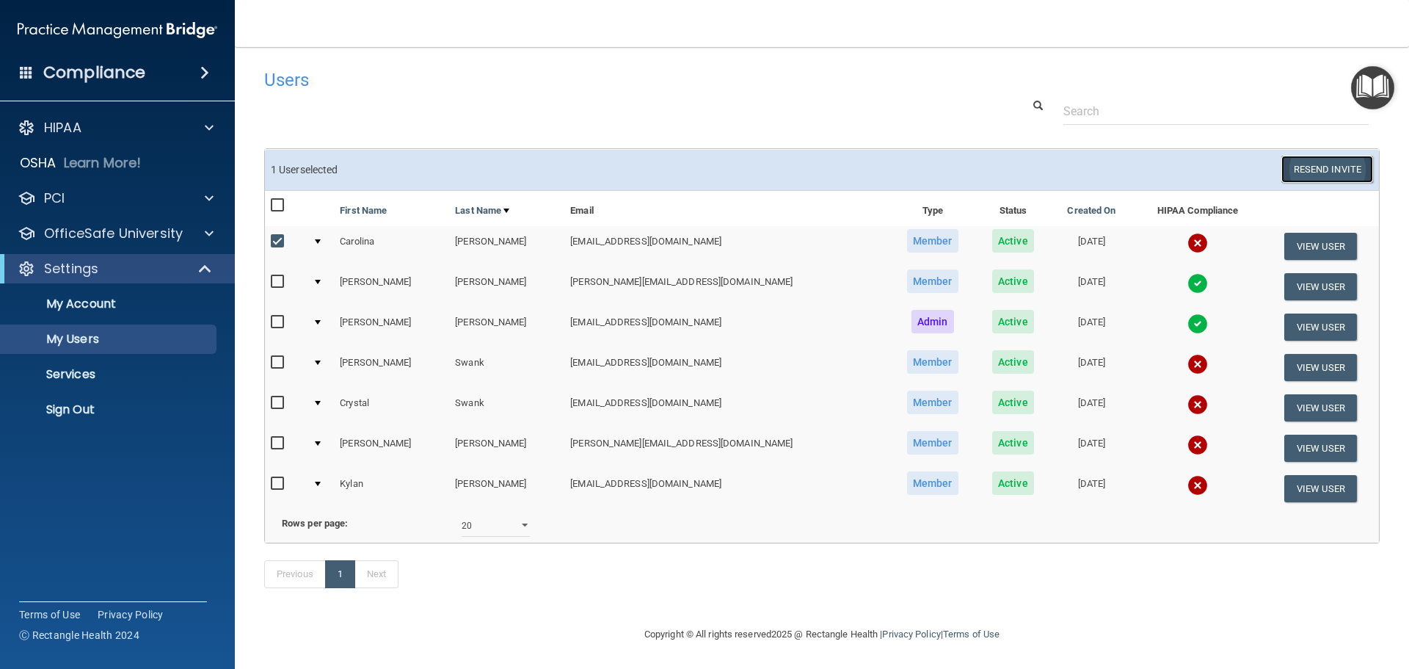
click at [1306, 170] on button "Resend Invite" at bounding box center [1328, 169] width 92 height 27
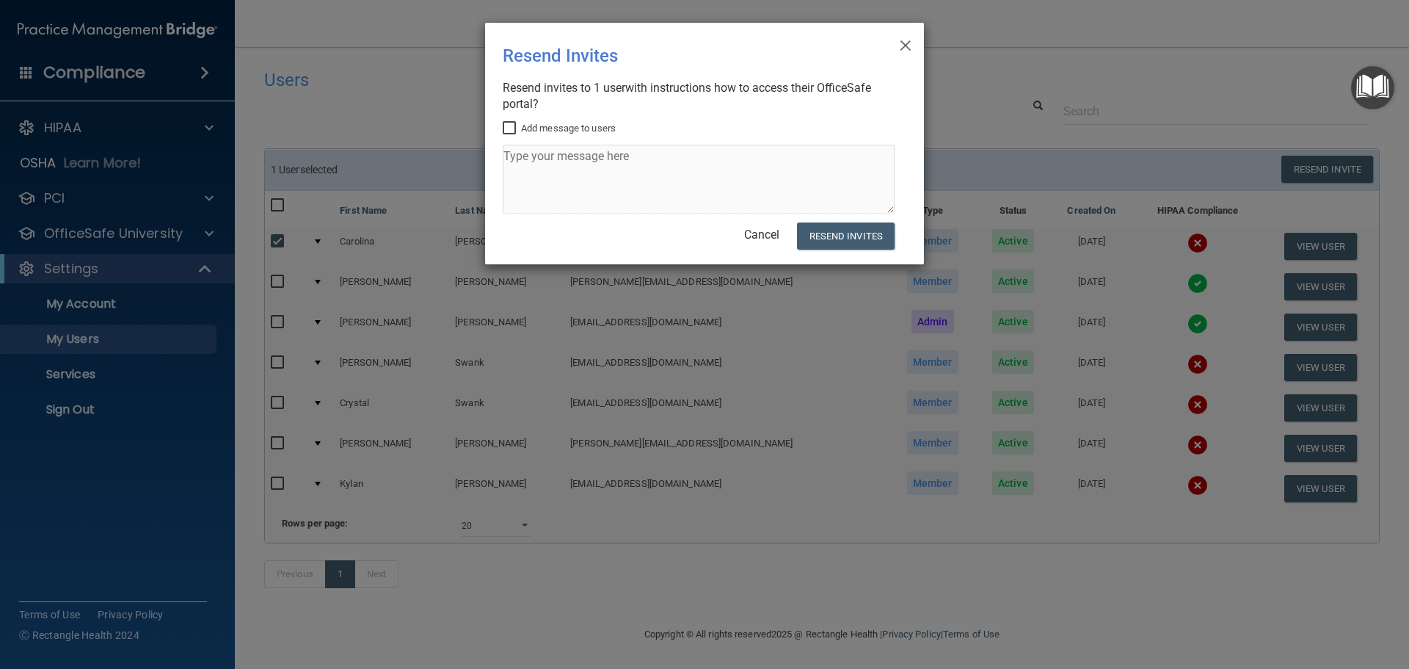
click at [506, 125] on input "Add message to users" at bounding box center [511, 129] width 17 height 12
click at [548, 167] on textarea at bounding box center [699, 179] width 392 height 69
click at [506, 123] on input "Add message to users" at bounding box center [511, 129] width 17 height 12
checkbox input "false"
click at [826, 235] on button "Resend Invites" at bounding box center [846, 235] width 98 height 27
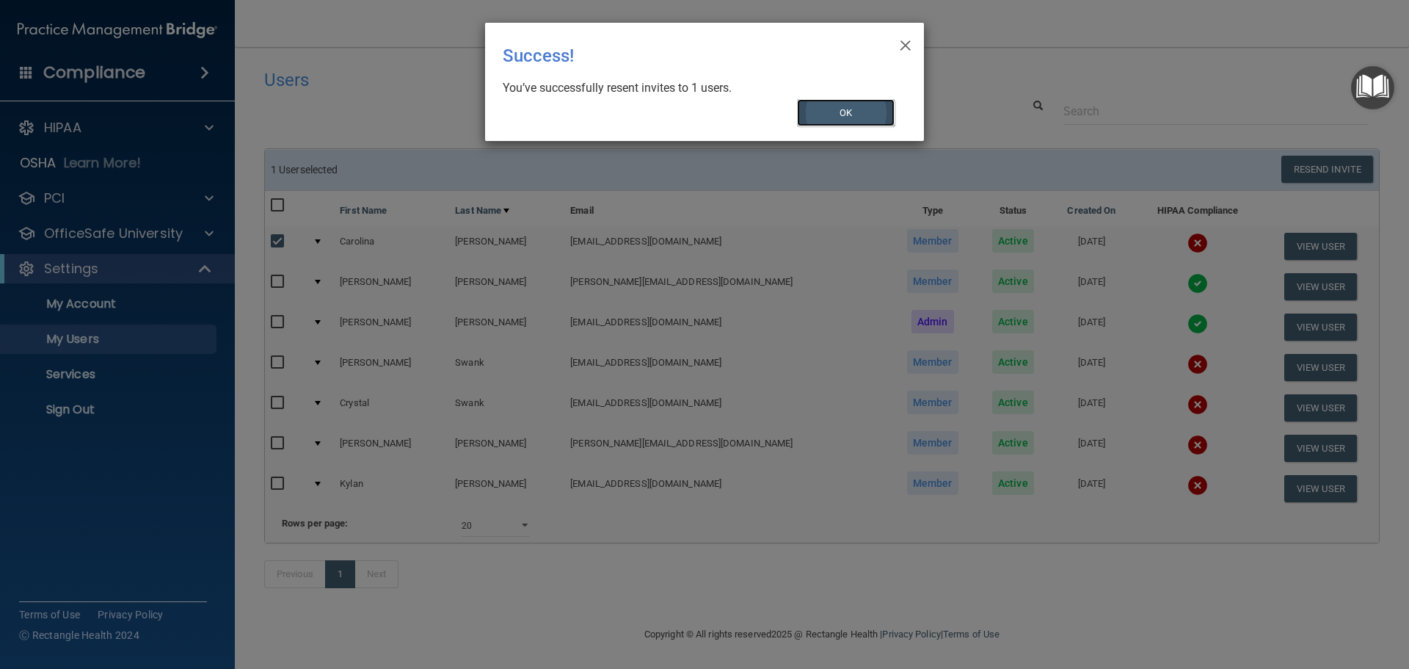
click at [843, 102] on button "OK" at bounding box center [846, 112] width 98 height 27
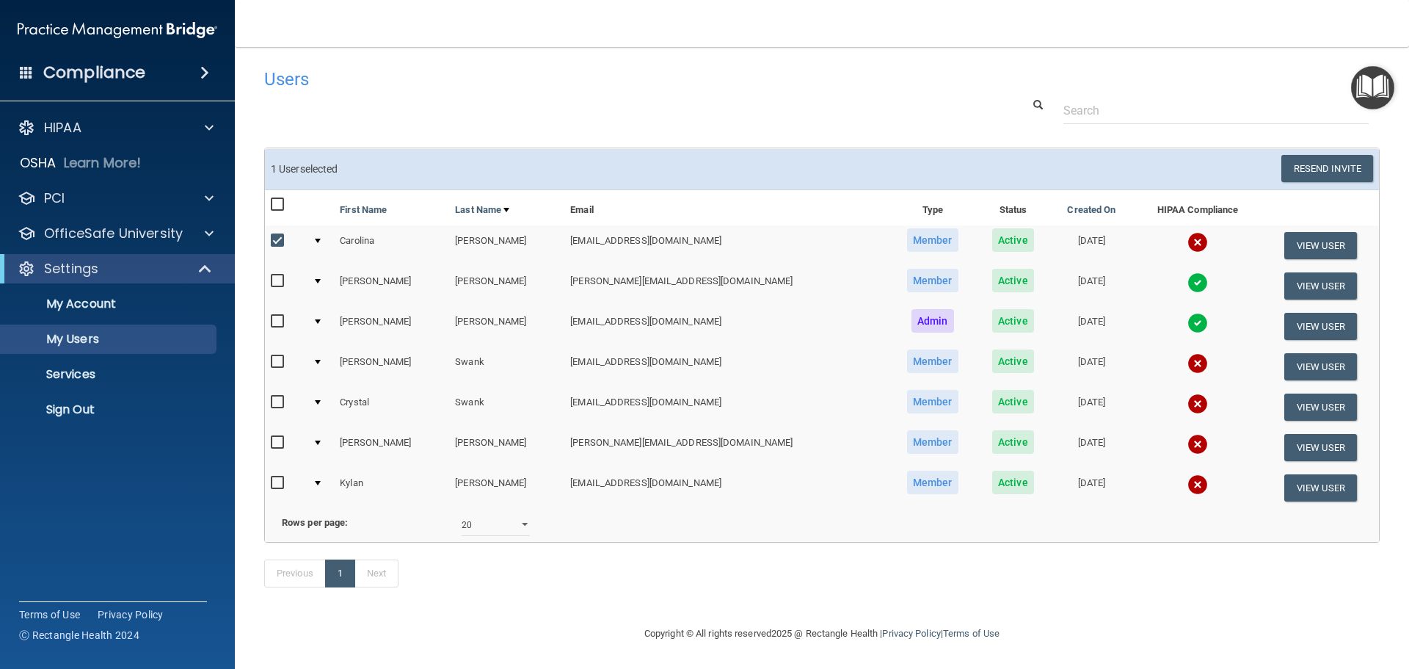
scroll to position [23, 0]
click at [276, 235] on input "checkbox" at bounding box center [279, 241] width 17 height 12
checkbox input "false"
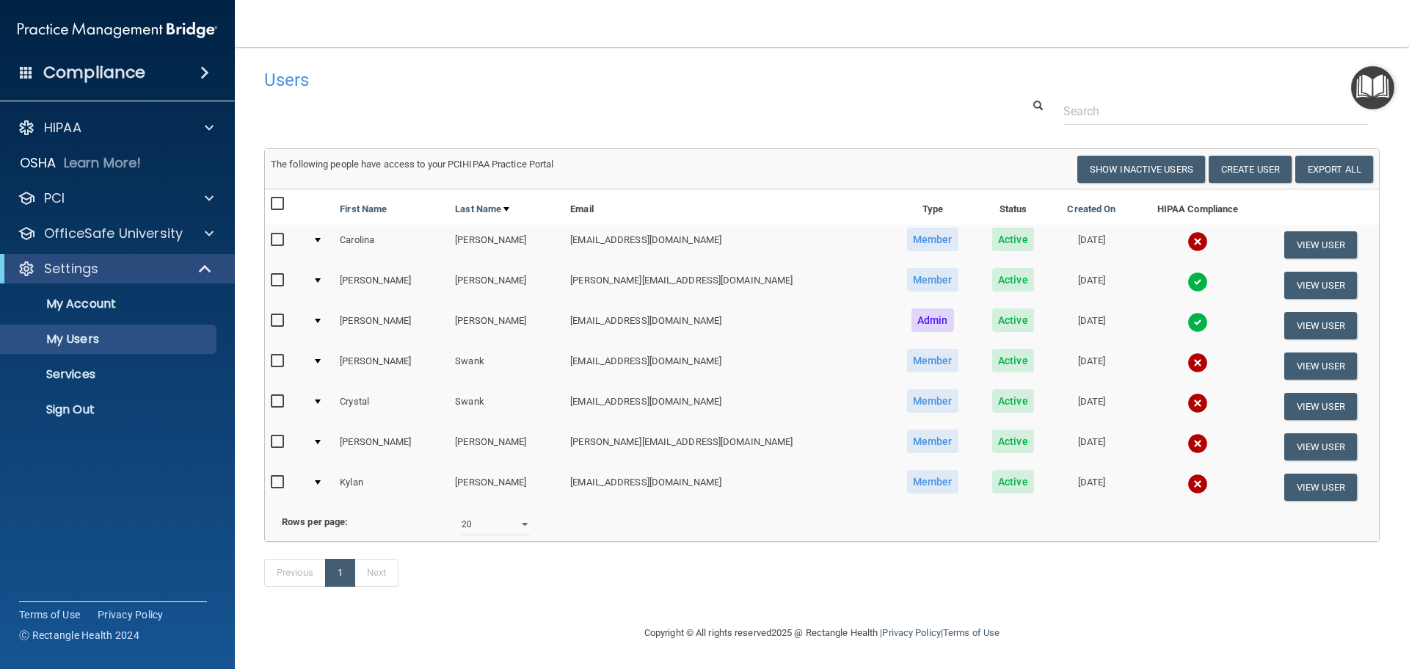
scroll to position [21, 0]
click at [277, 355] on input "checkbox" at bounding box center [279, 361] width 17 height 12
checkbox input "true"
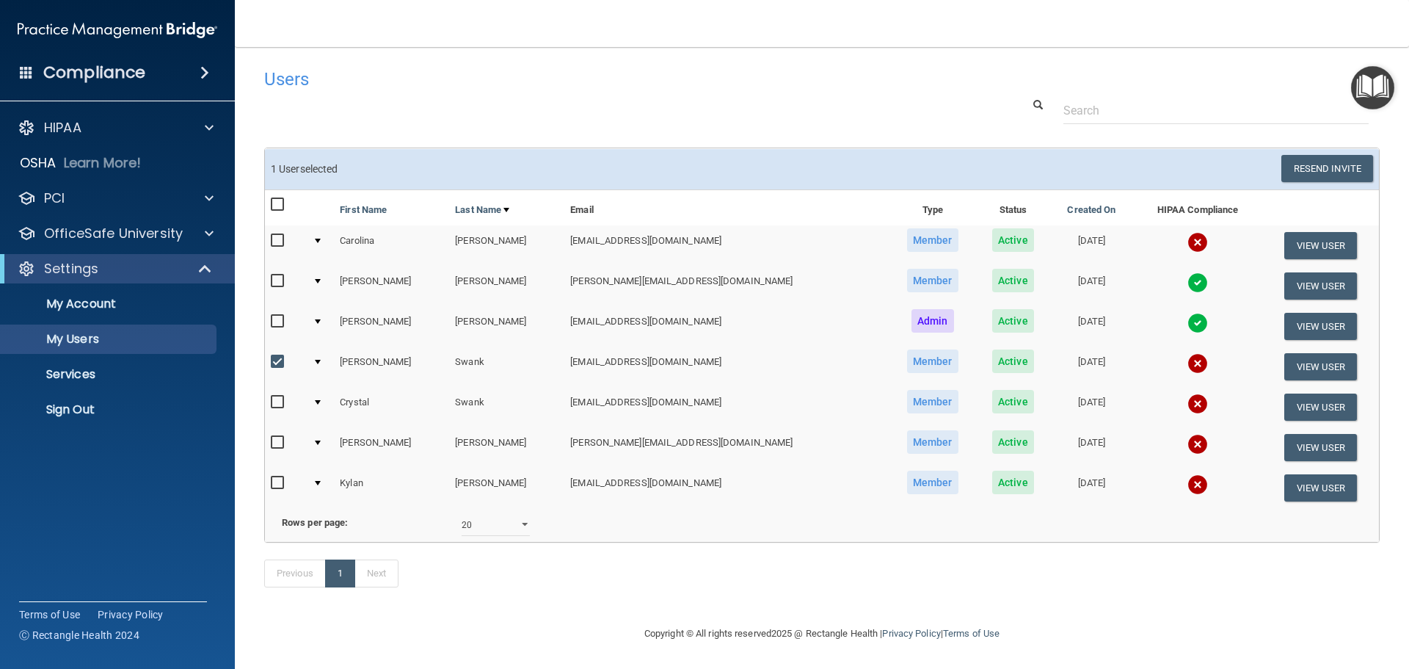
click at [280, 396] on input "checkbox" at bounding box center [279, 402] width 17 height 12
checkbox input "true"
click at [272, 477] on input "checkbox" at bounding box center [279, 483] width 17 height 12
checkbox input "true"
click at [1306, 155] on button "Resend Invite" at bounding box center [1328, 168] width 92 height 27
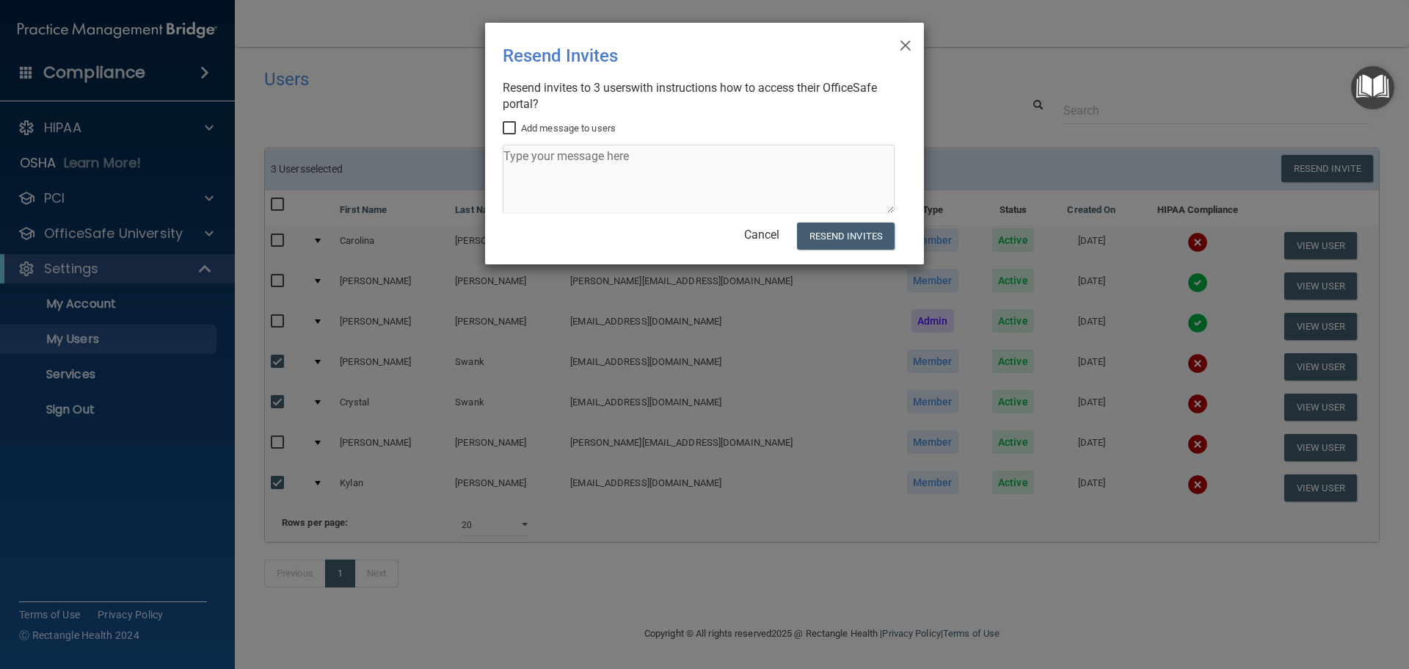
click at [511, 123] on input "Add message to users" at bounding box center [511, 129] width 17 height 12
checkbox input "true"
click at [535, 173] on textarea at bounding box center [699, 179] width 392 height 69
click at [675, 146] on textarea at bounding box center [699, 179] width 392 height 69
click at [547, 152] on textarea at bounding box center [699, 179] width 392 height 69
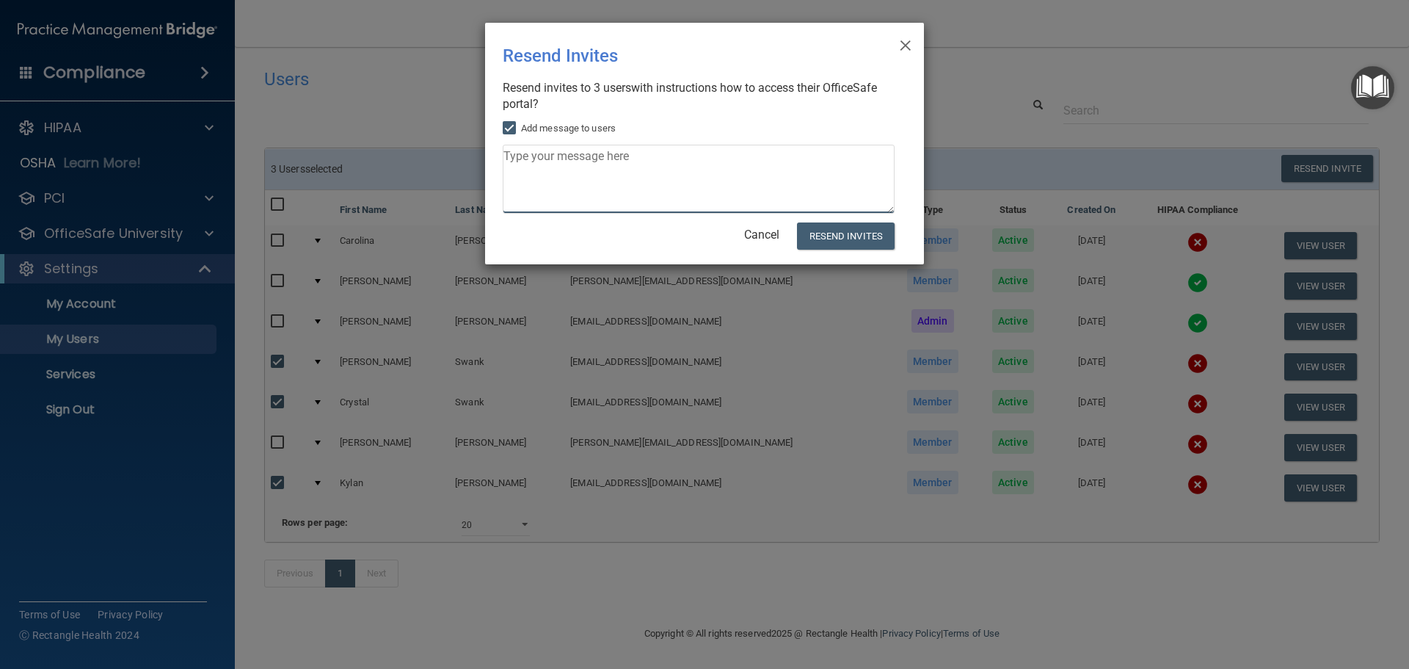
click at [506, 150] on textarea at bounding box center [699, 179] width 392 height 69
type textarea "I"
type textarea "I am still needing HIPPA compliance completed. It is still showing outstanding.…"
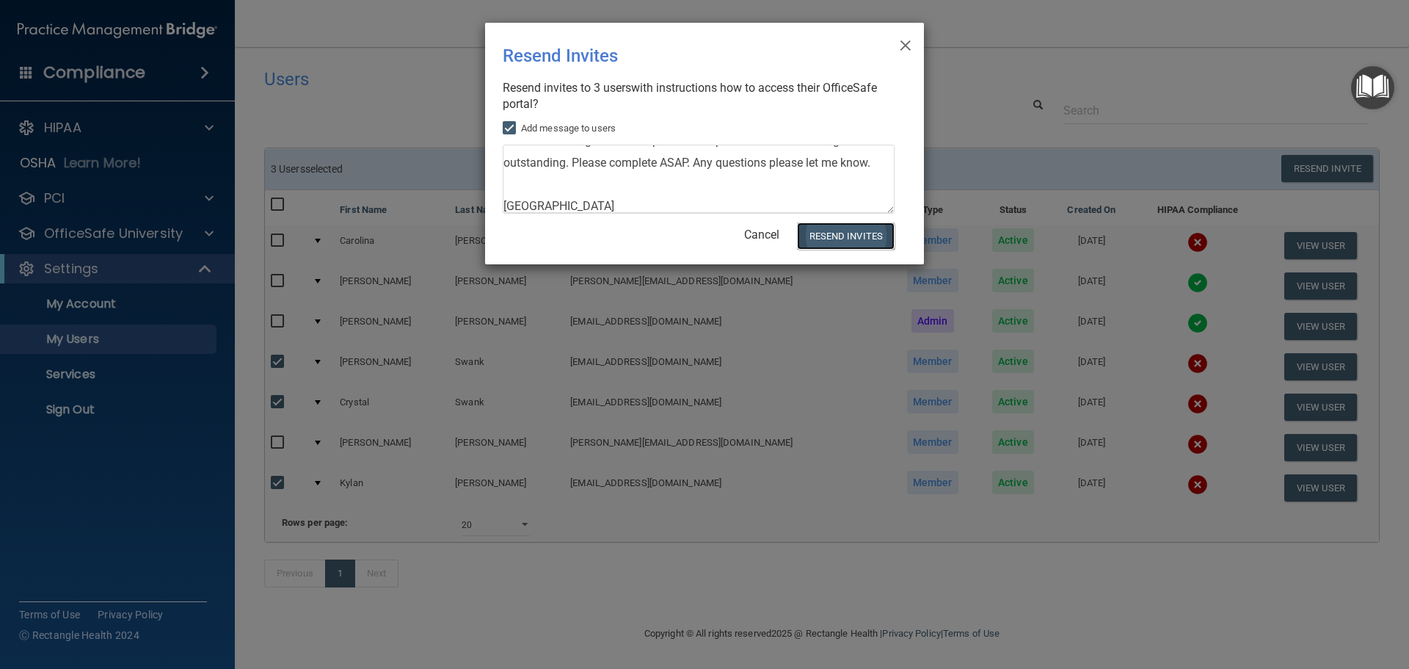
click at [829, 236] on button "Resend Invites" at bounding box center [846, 235] width 98 height 27
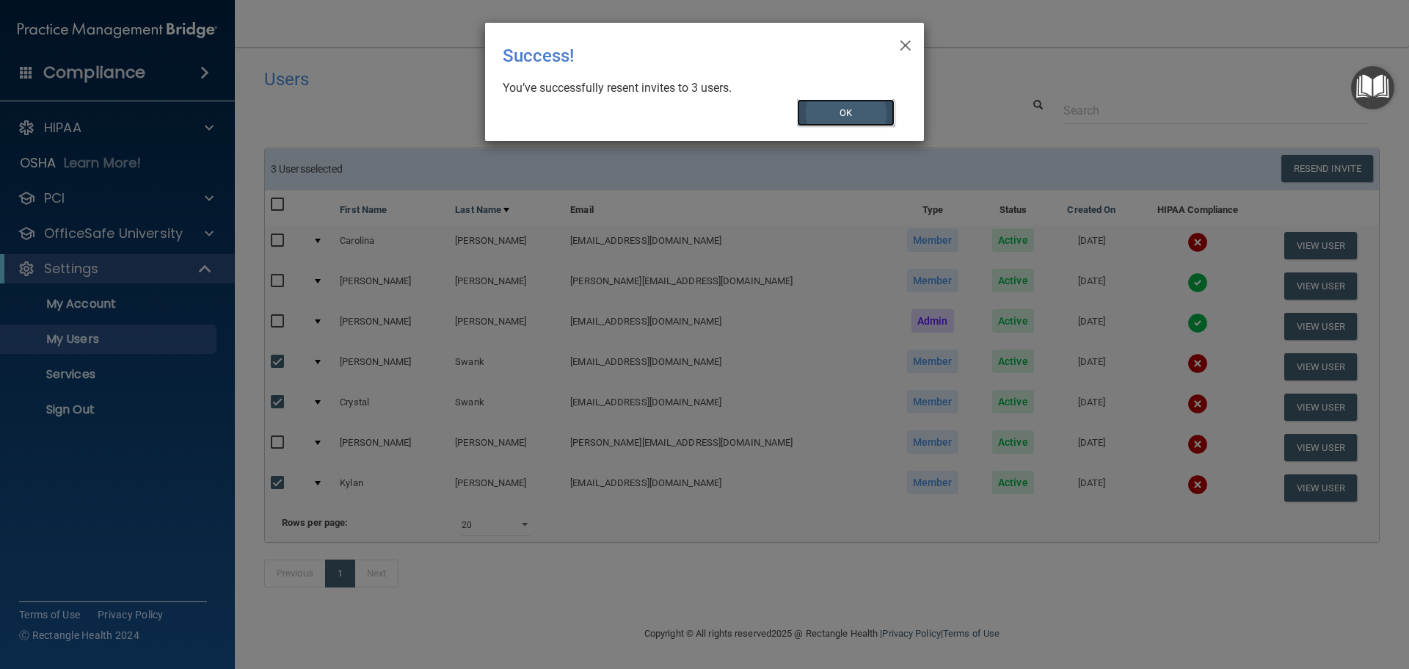
click at [839, 119] on button "OK" at bounding box center [846, 112] width 98 height 27
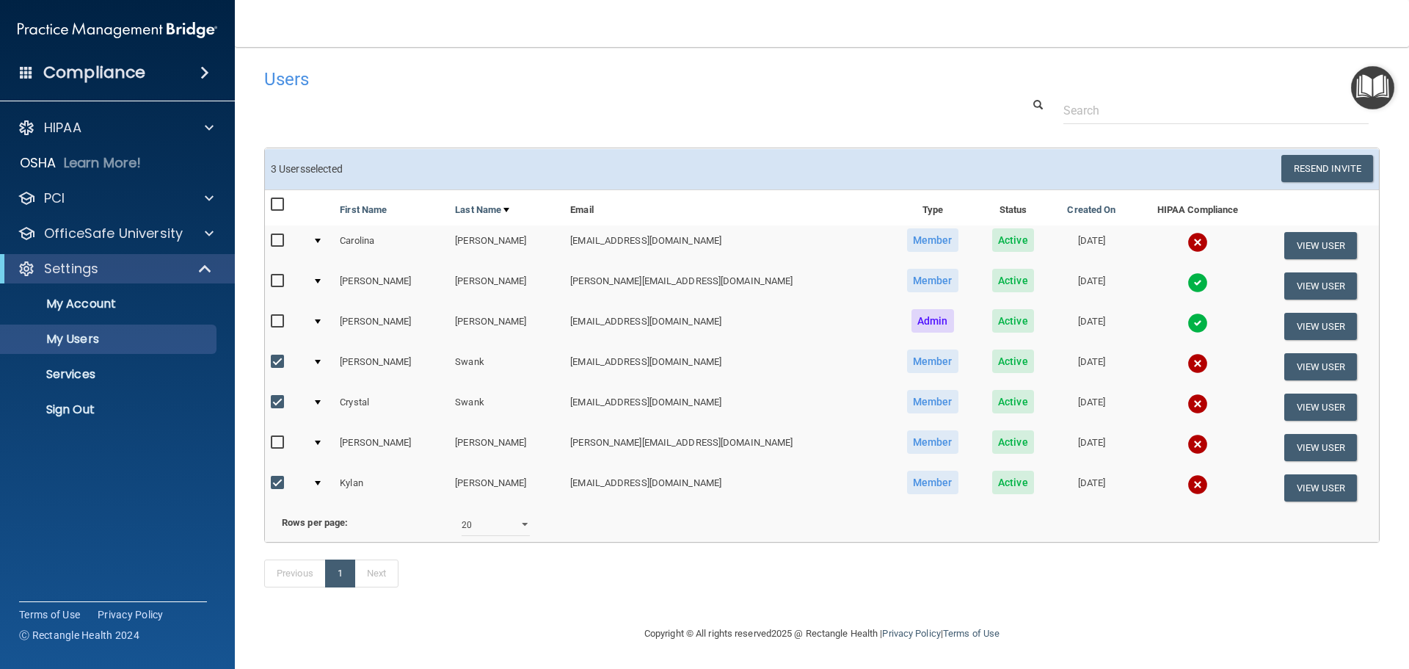
click at [324, 427] on td at bounding box center [320, 447] width 27 height 40
click at [321, 440] on div at bounding box center [318, 442] width 6 height 4
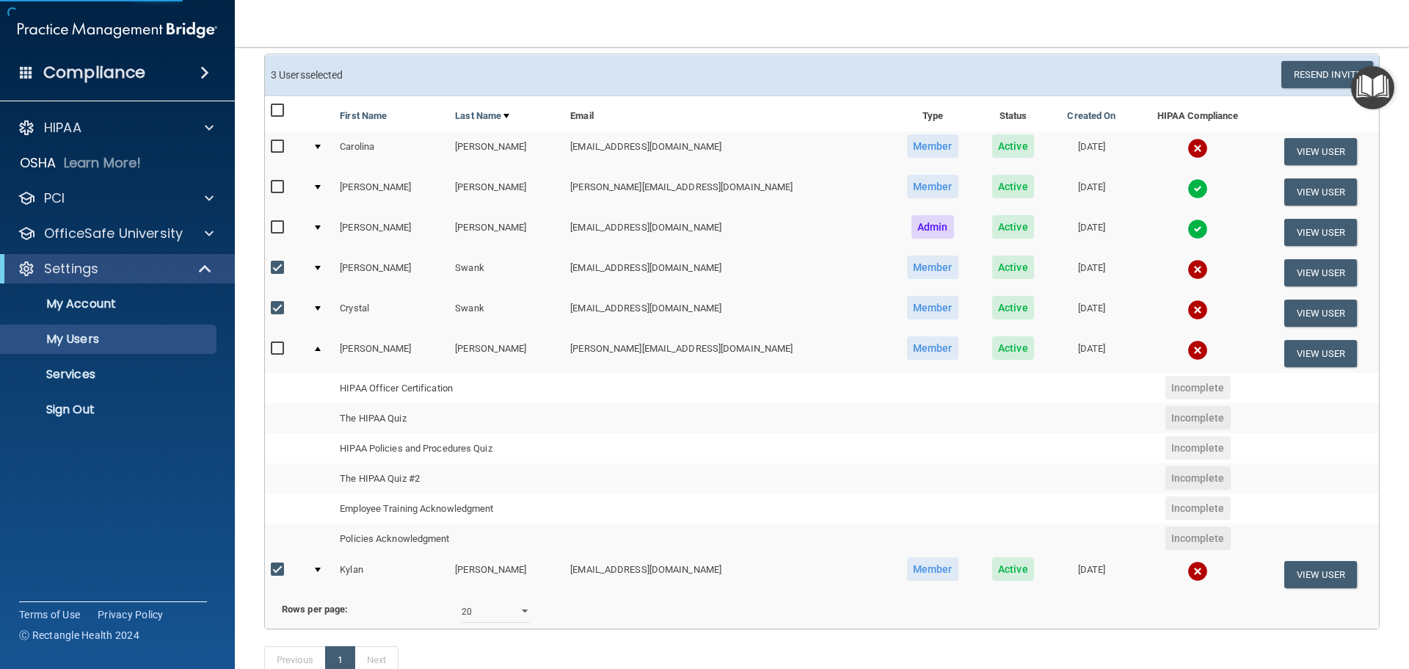
scroll to position [168, 0]
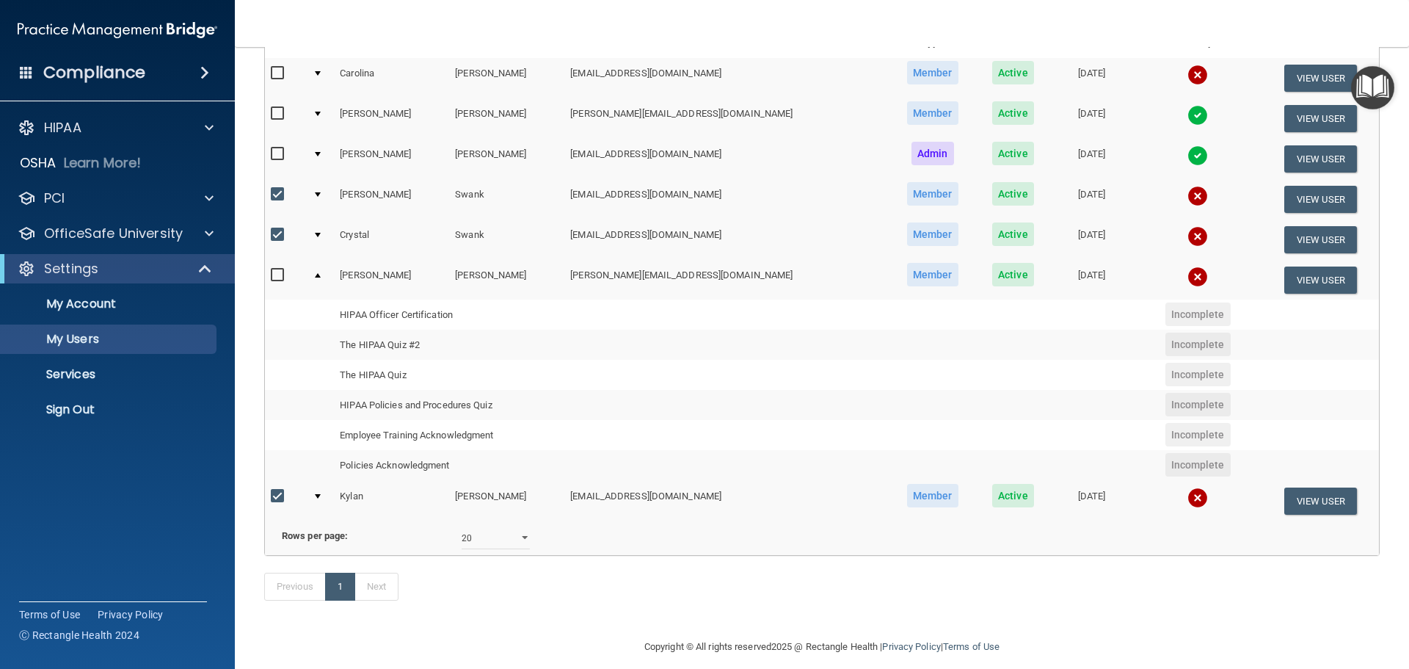
click at [321, 274] on div at bounding box center [318, 275] width 6 height 4
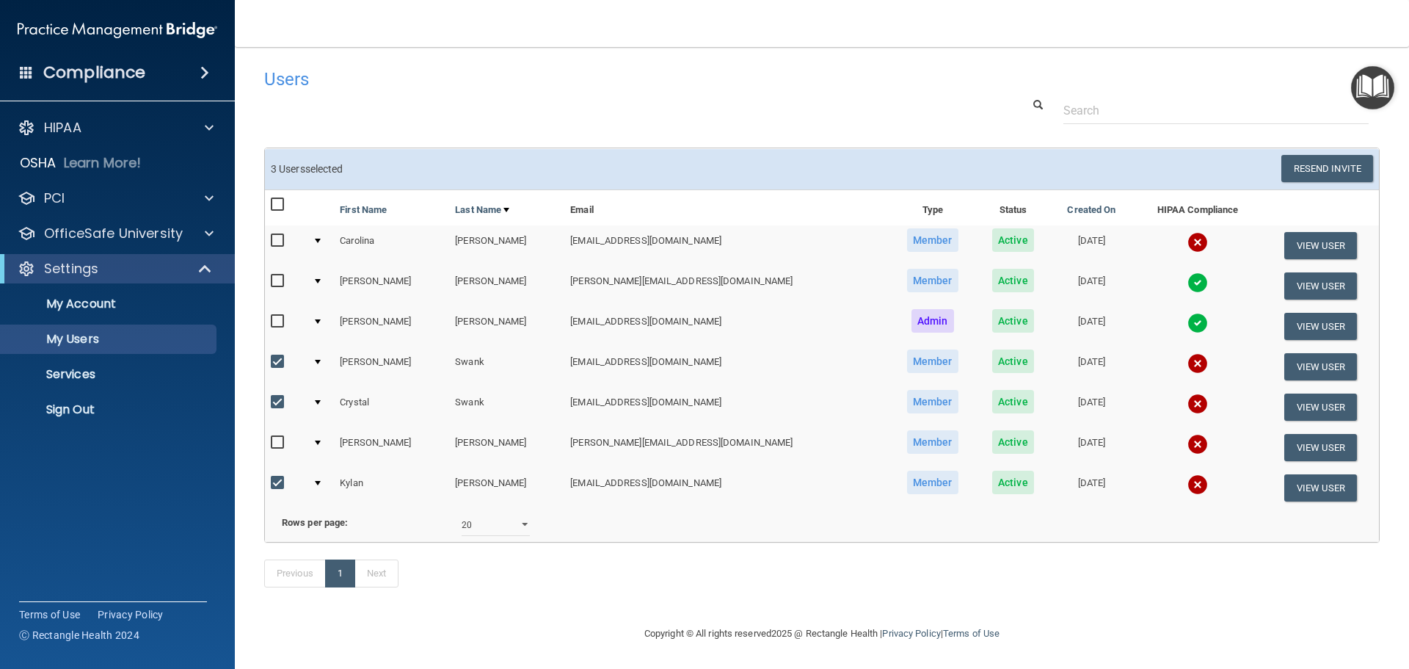
click at [321, 319] on div at bounding box center [318, 321] width 6 height 4
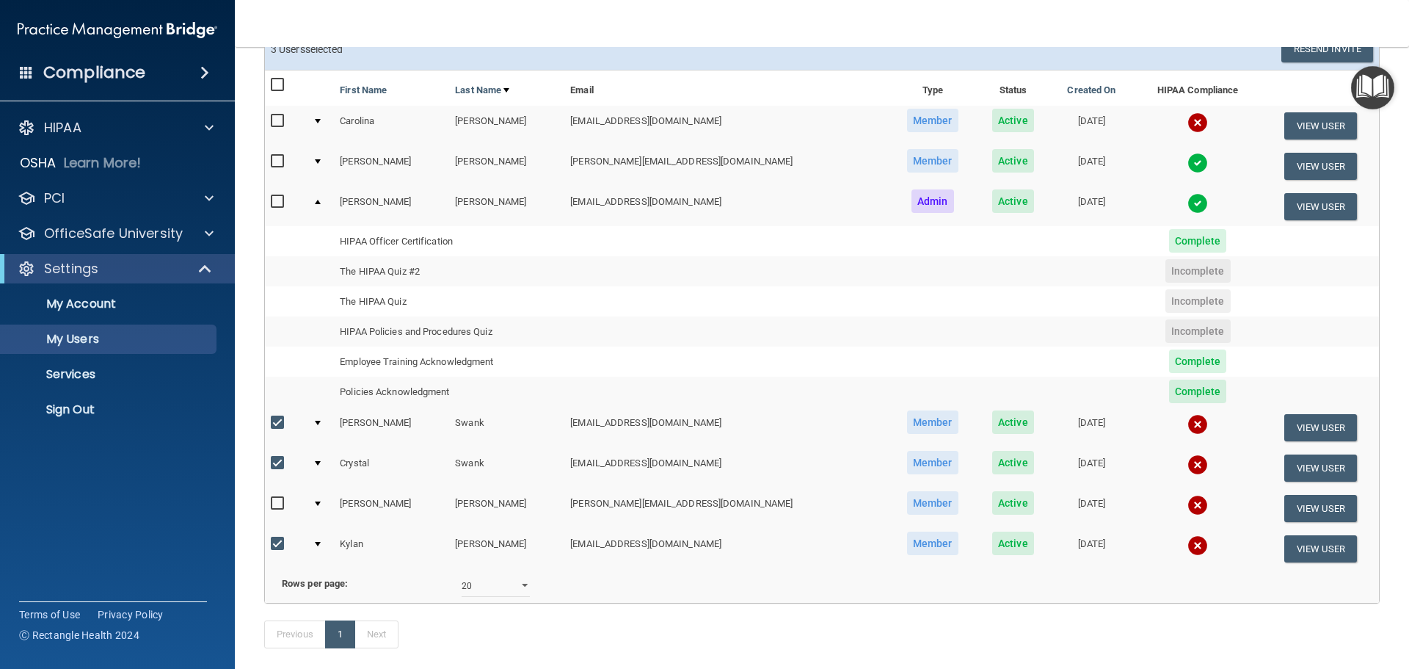
scroll to position [95, 0]
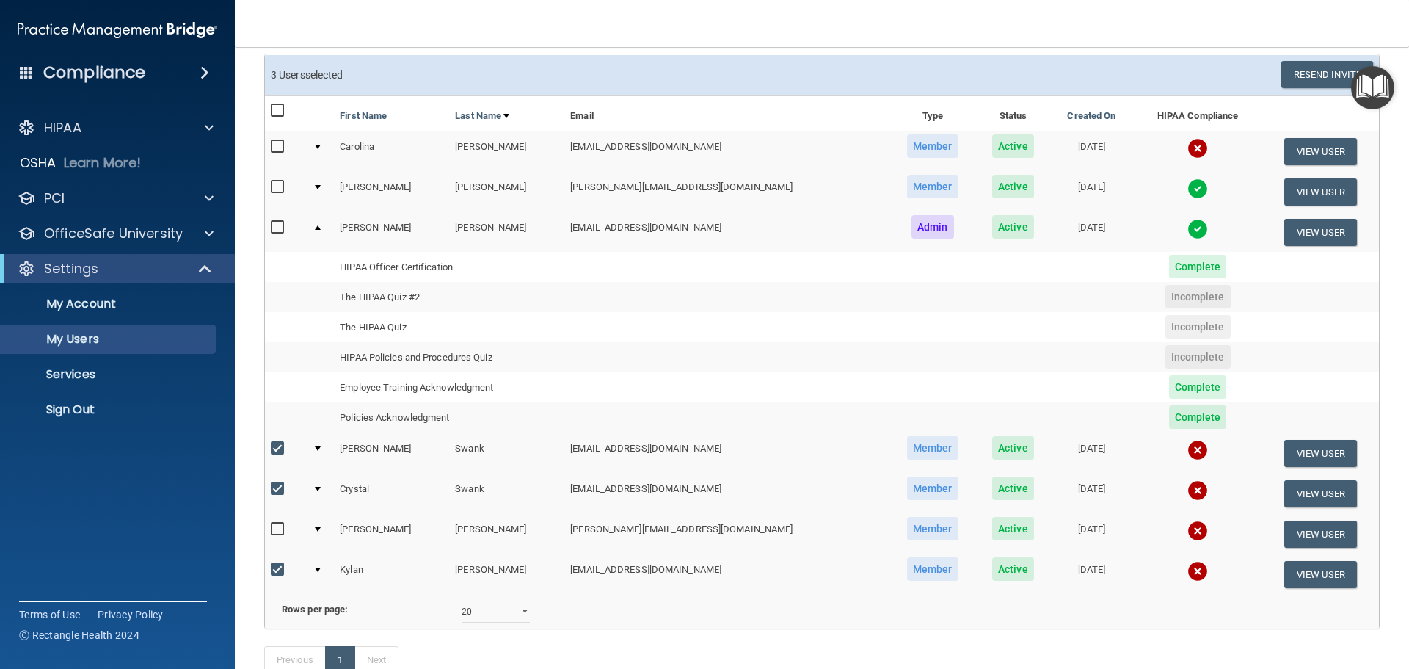
click at [319, 227] on div at bounding box center [318, 227] width 6 height 4
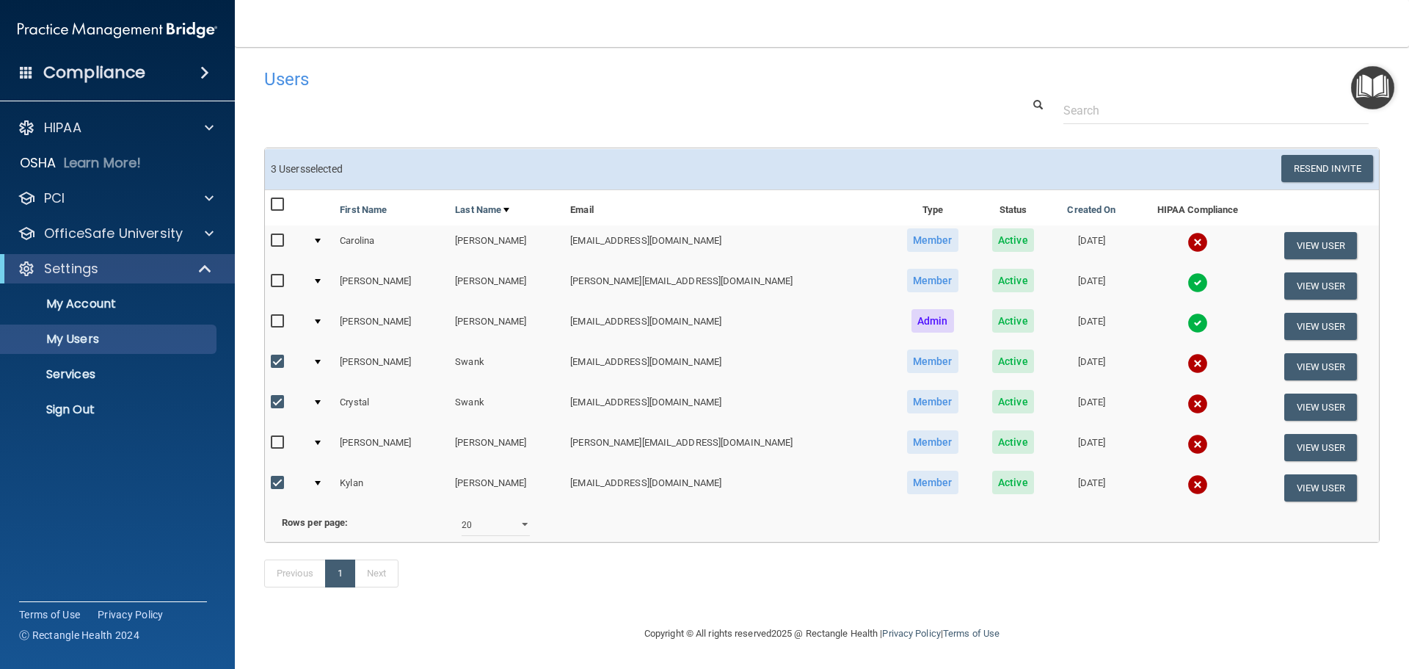
scroll to position [23, 0]
click at [277, 356] on input "checkbox" at bounding box center [279, 362] width 17 height 12
checkbox input "false"
click at [272, 396] on input "checkbox" at bounding box center [279, 402] width 17 height 12
checkbox input "false"
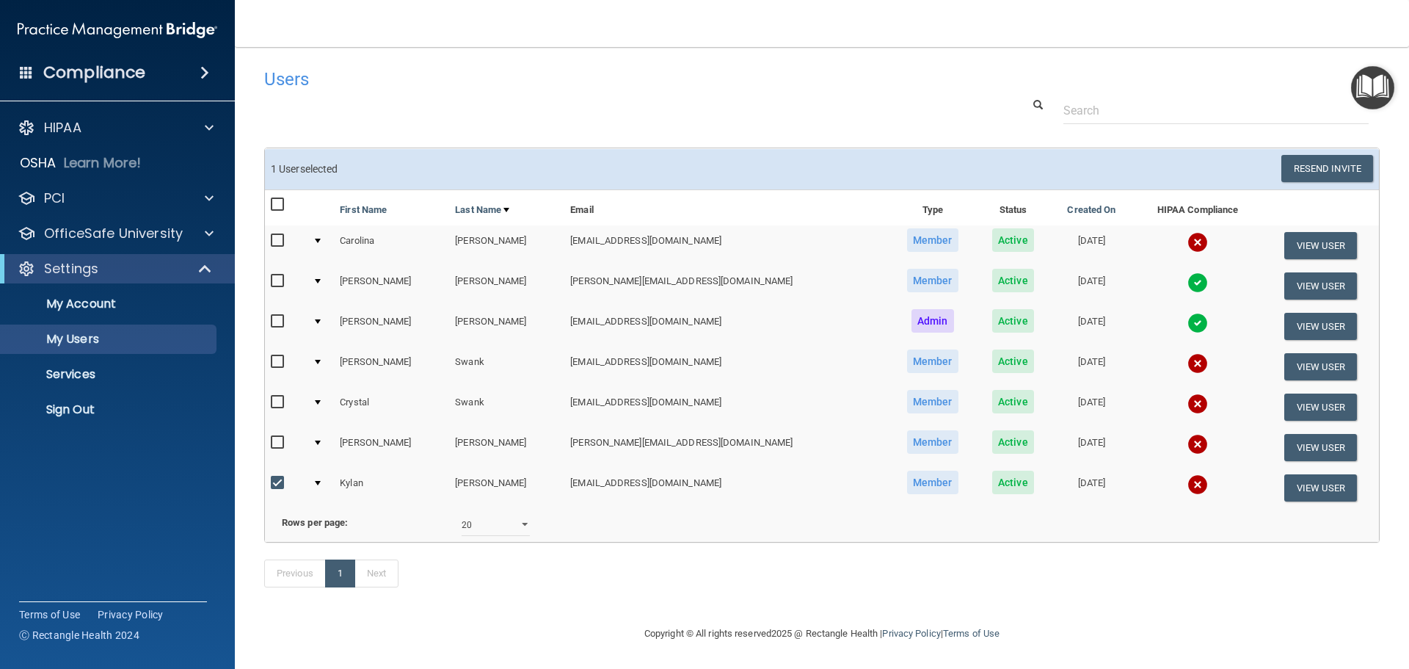
click at [272, 477] on input "checkbox" at bounding box center [279, 483] width 17 height 12
checkbox input "false"
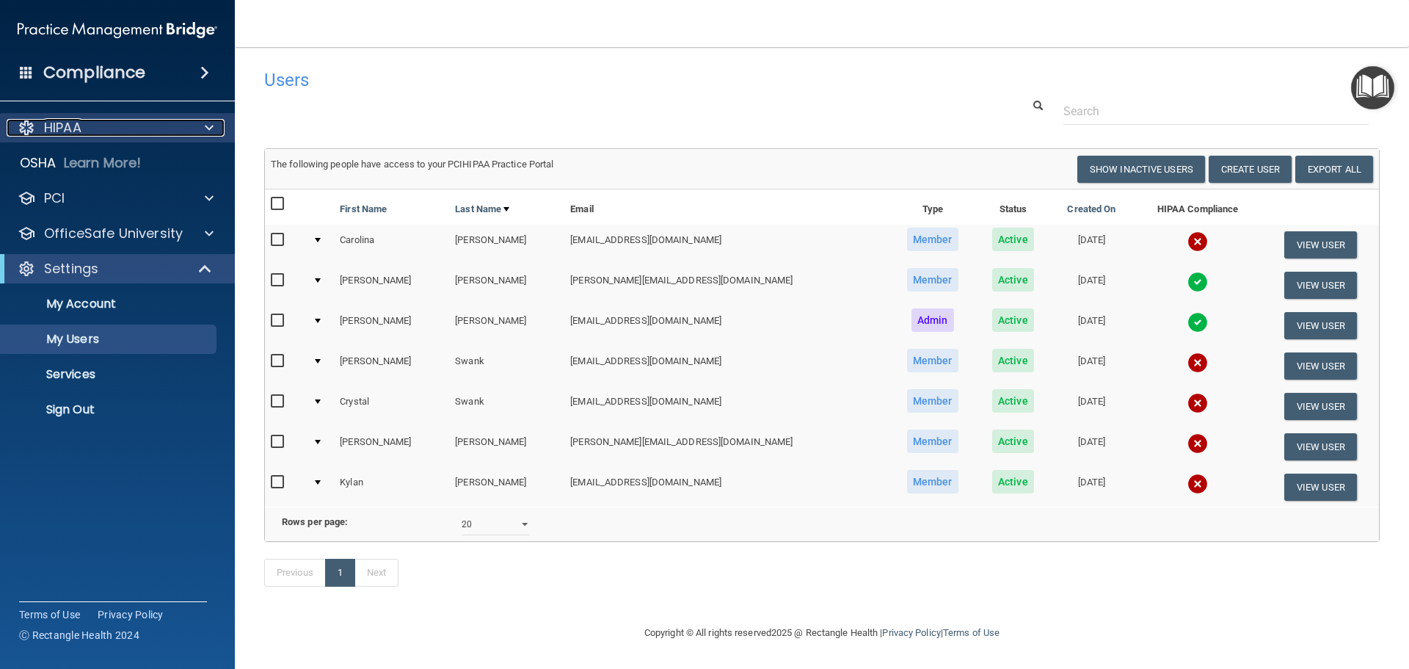
click at [144, 131] on div "HIPAA" at bounding box center [98, 128] width 182 height 18
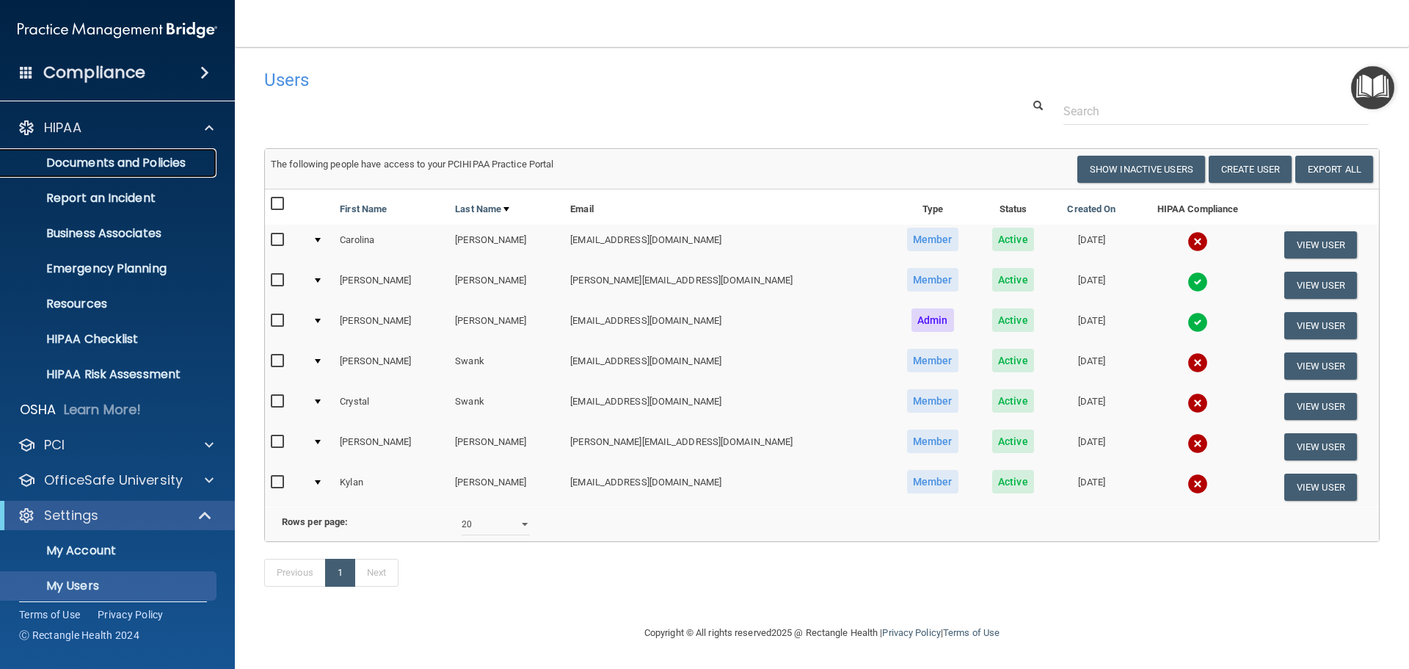
click at [100, 163] on p "Documents and Policies" at bounding box center [110, 163] width 200 height 15
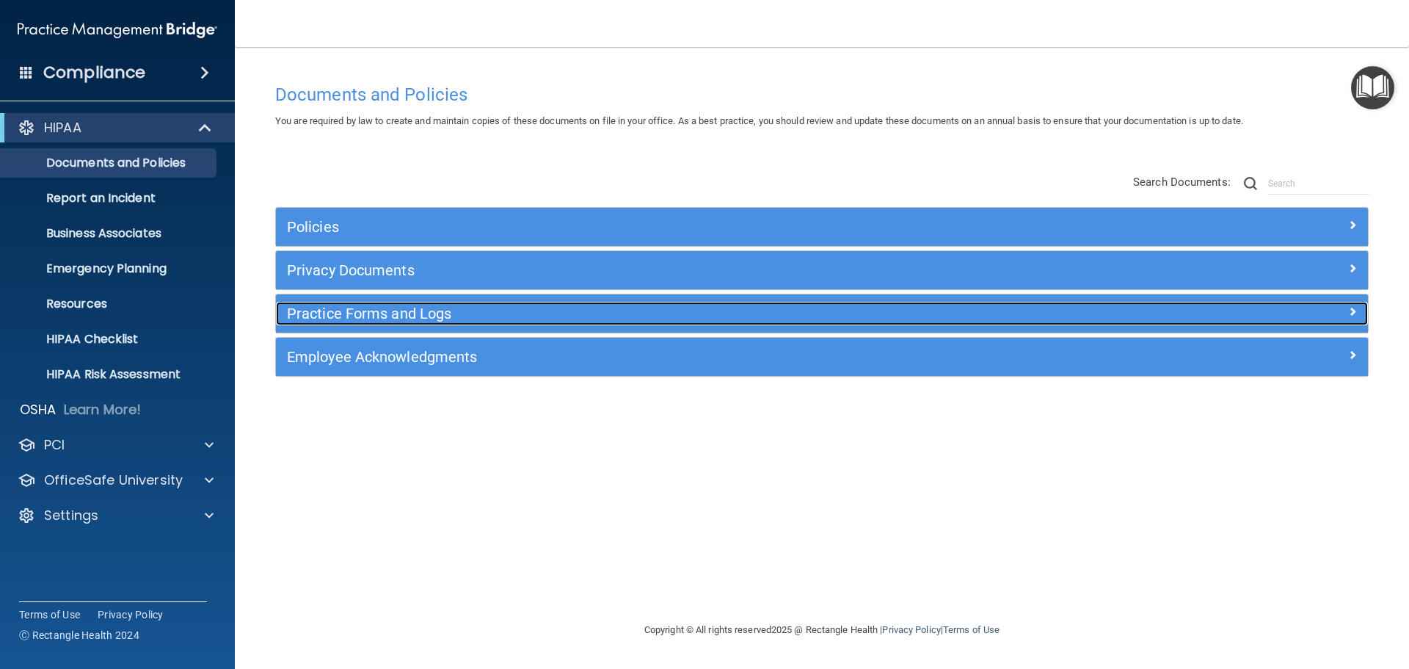
click at [315, 319] on h5 "Practice Forms and Logs" at bounding box center [685, 313] width 797 height 16
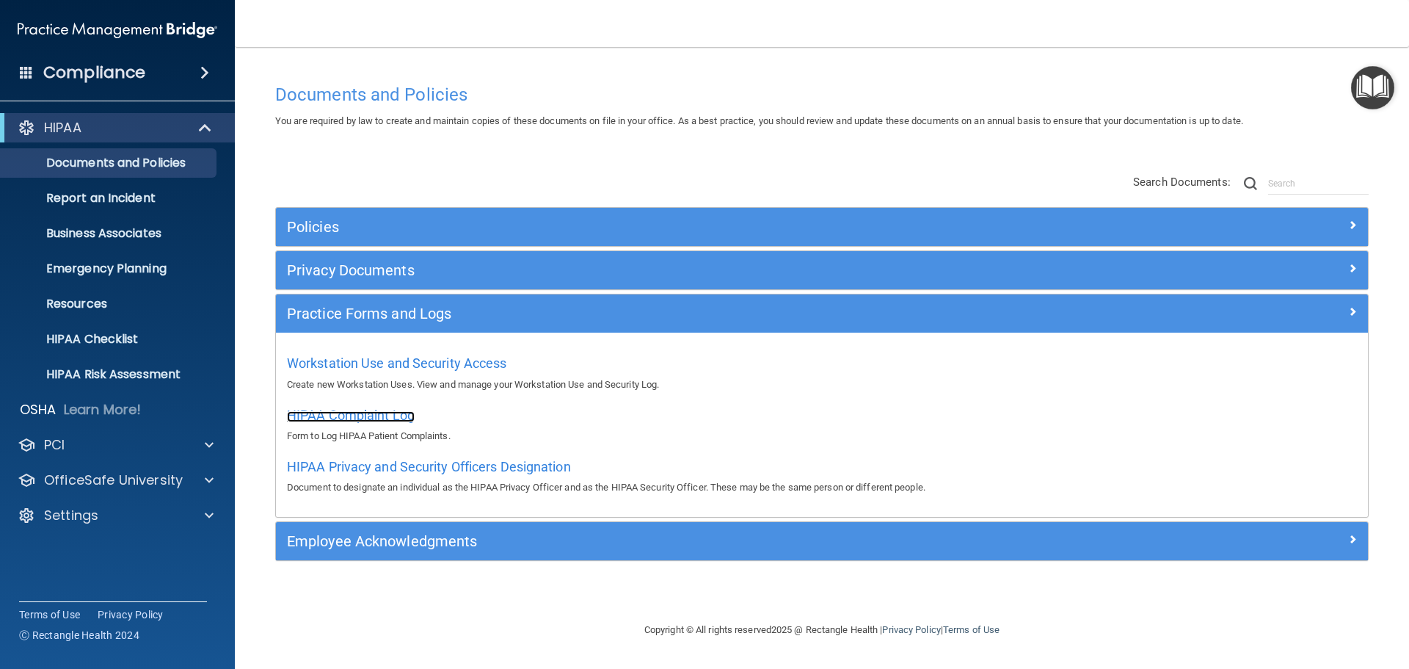
click at [345, 418] on span "HIPAA Complaint Log" at bounding box center [351, 414] width 128 height 15
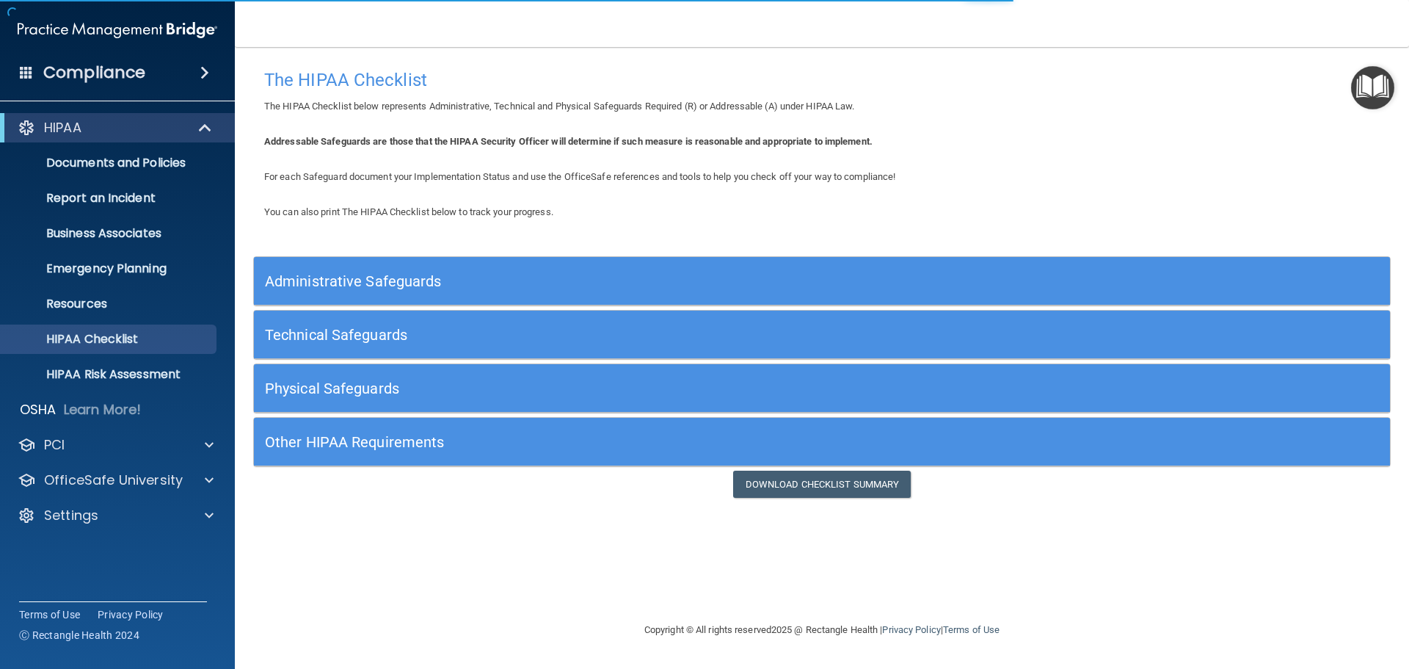
click at [31, 72] on span at bounding box center [26, 71] width 13 height 13
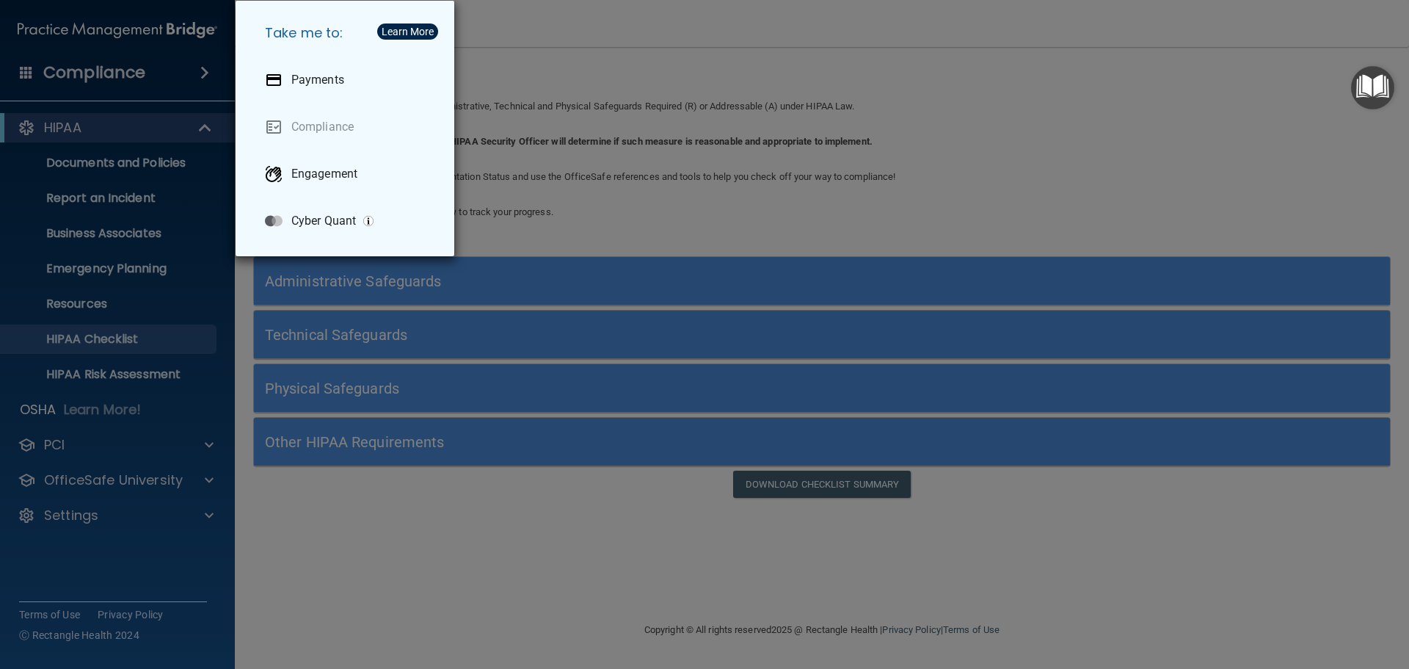
click at [31, 72] on div "Take me to: Payments Compliance Engagement Cyber Quant" at bounding box center [704, 334] width 1409 height 669
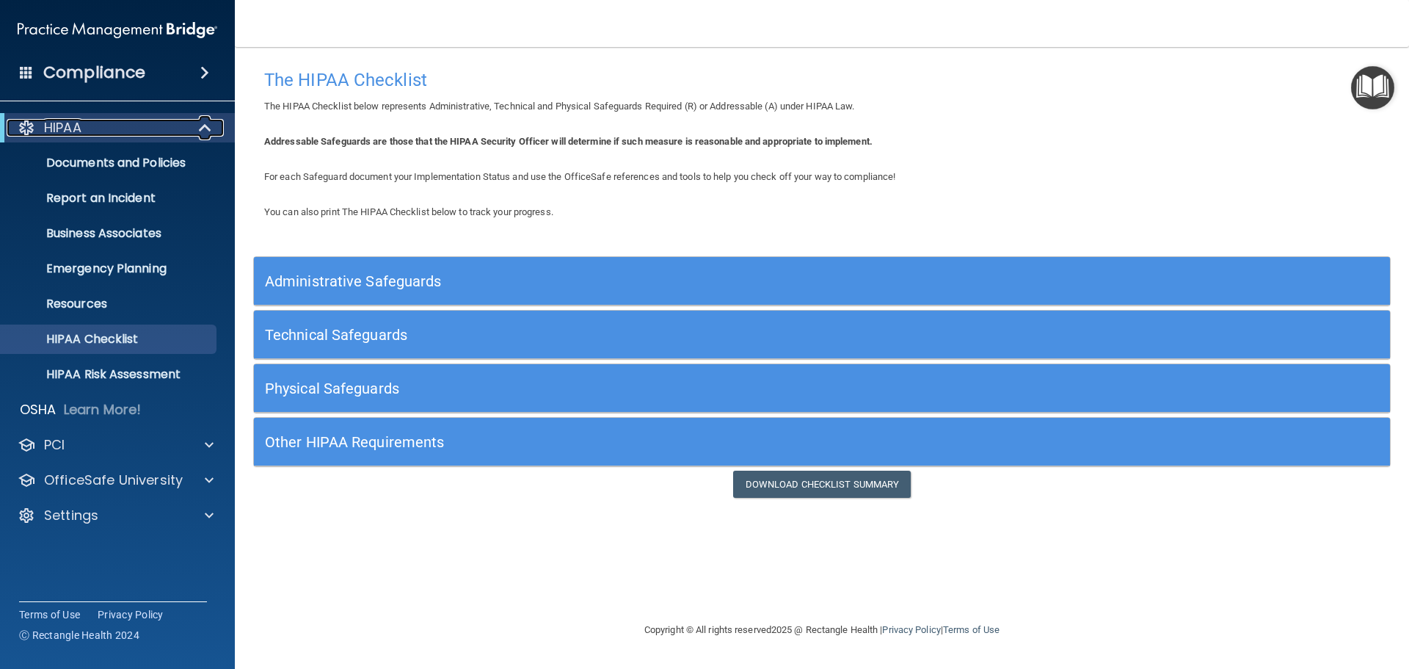
click at [27, 131] on div at bounding box center [27, 128] width 18 height 18
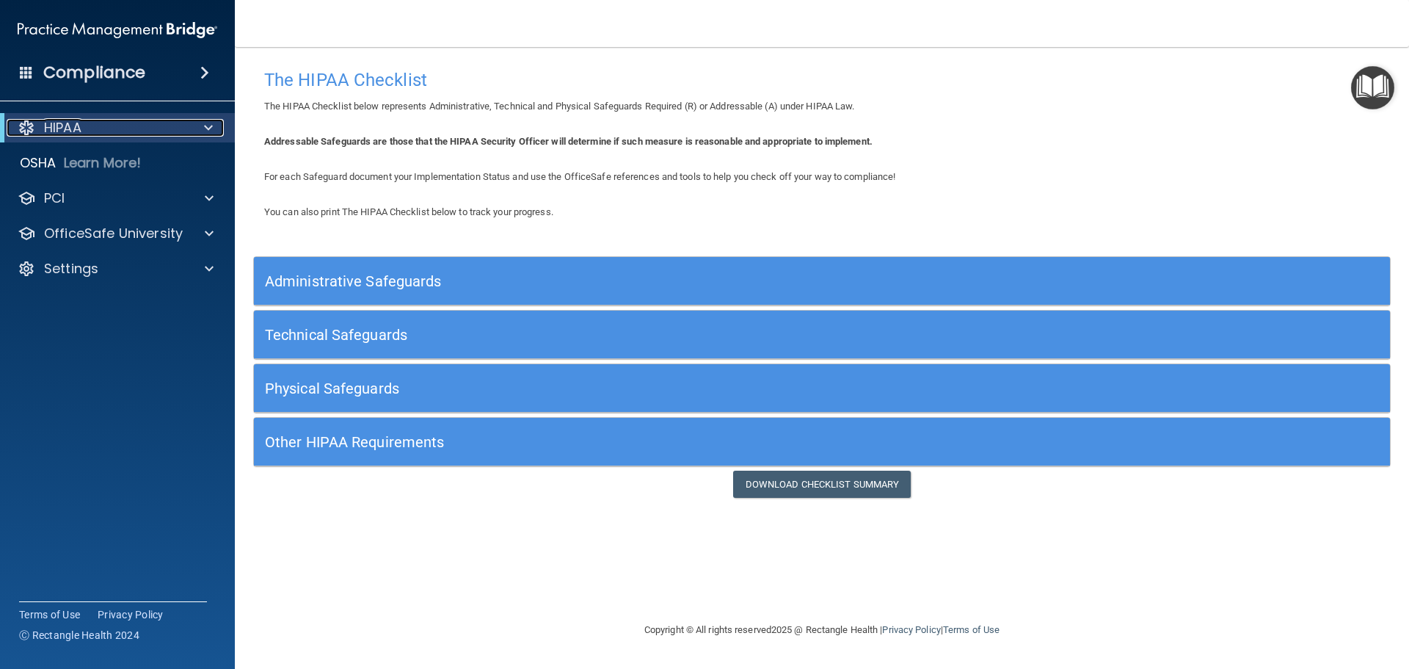
click at [27, 131] on div at bounding box center [27, 128] width 18 height 18
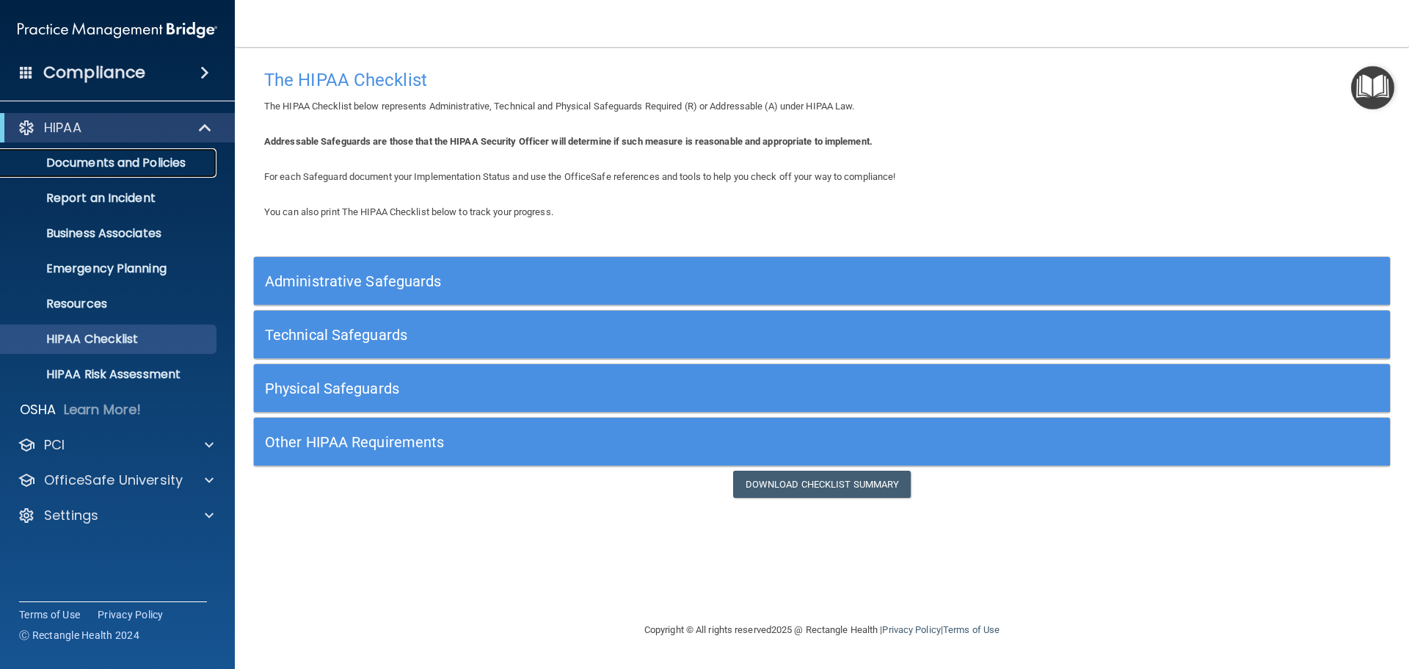
click at [84, 151] on link "Documents and Policies" at bounding box center [100, 162] width 231 height 29
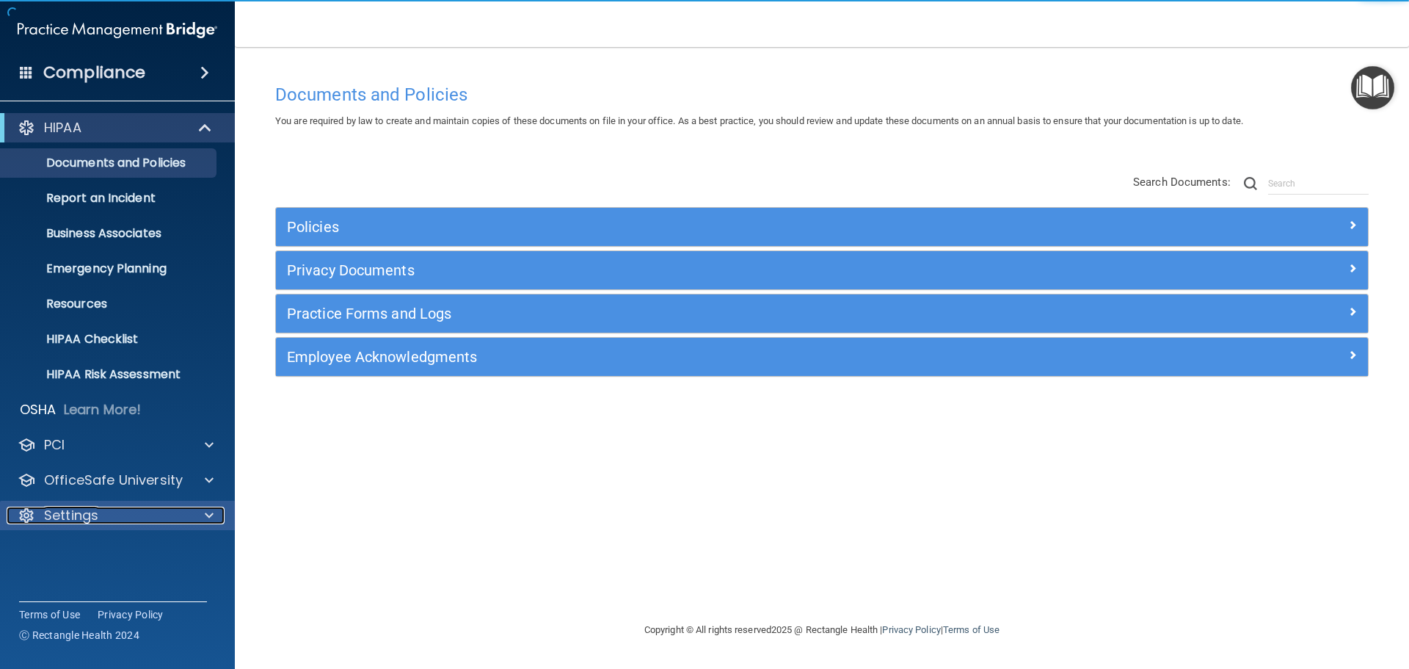
click at [66, 515] on p "Settings" at bounding box center [71, 515] width 54 height 18
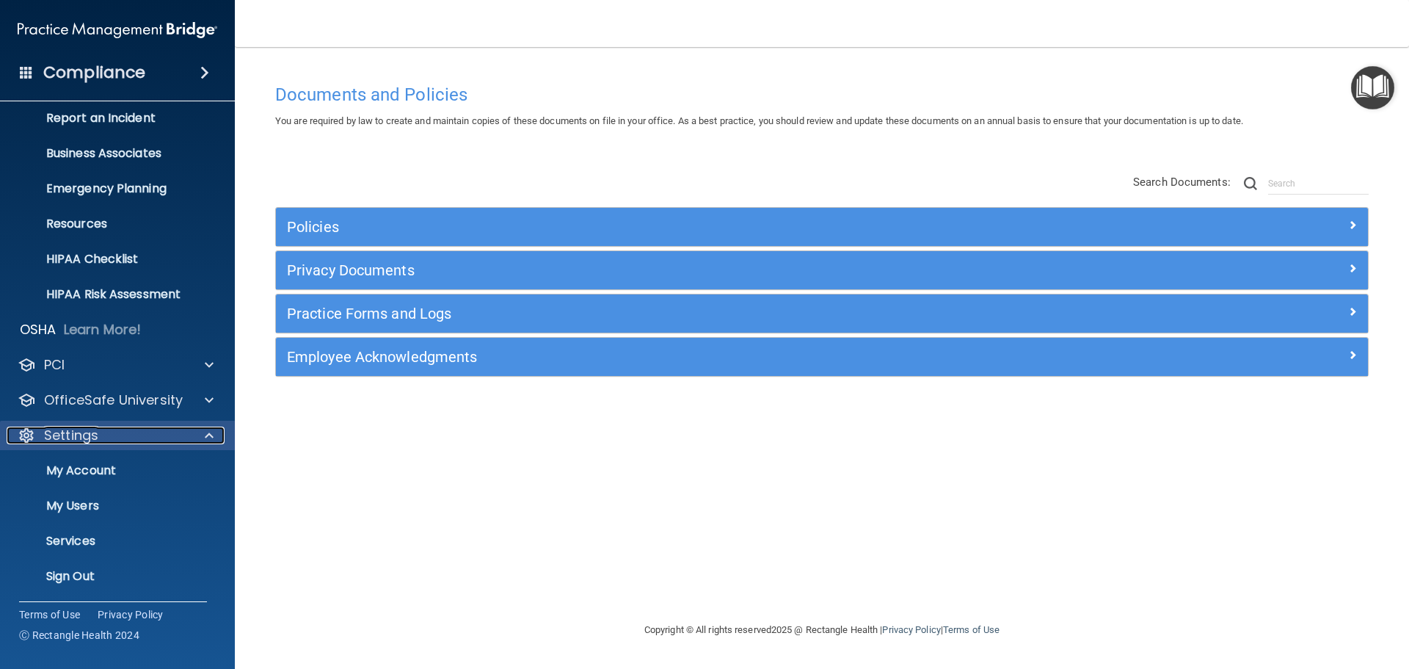
scroll to position [81, 0]
click at [63, 506] on p "My Users" at bounding box center [110, 504] width 200 height 15
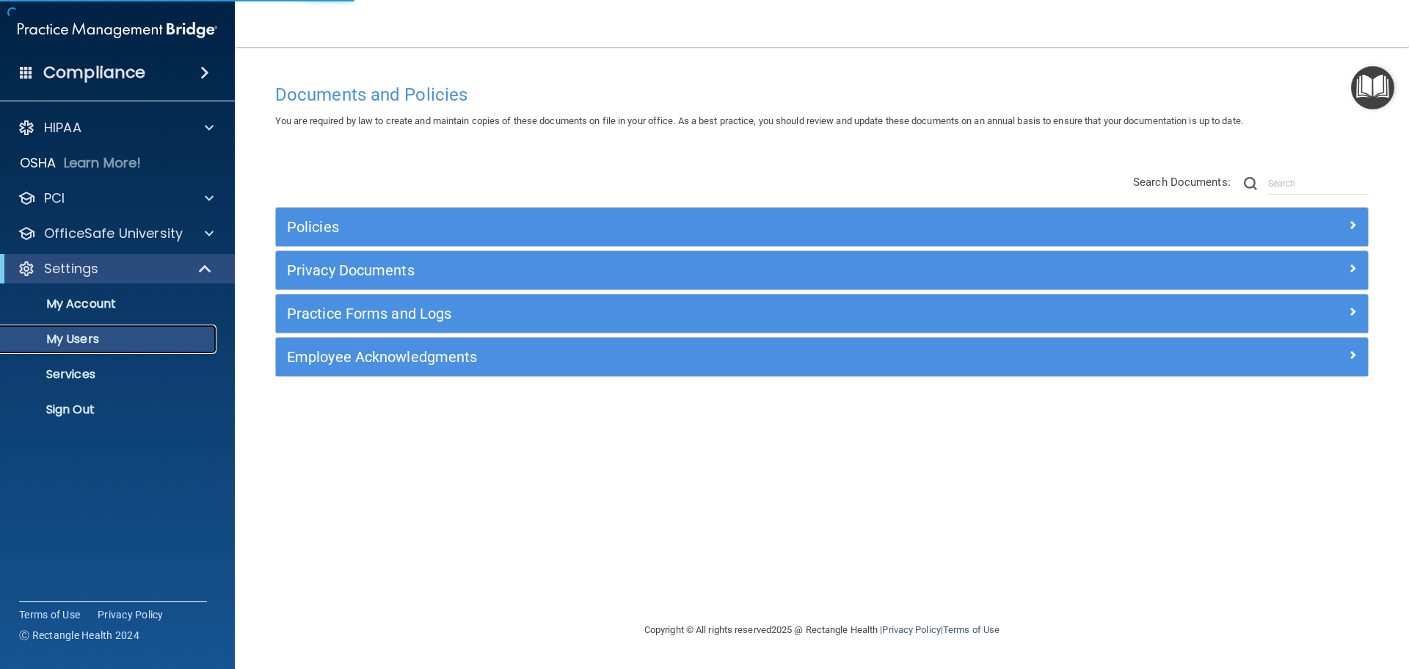
select select "20"
